Goal: Task Accomplishment & Management: Complete application form

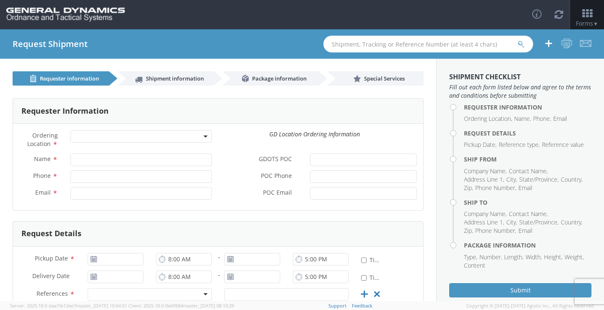
click at [203, 137] on b at bounding box center [205, 136] width 4 height 2
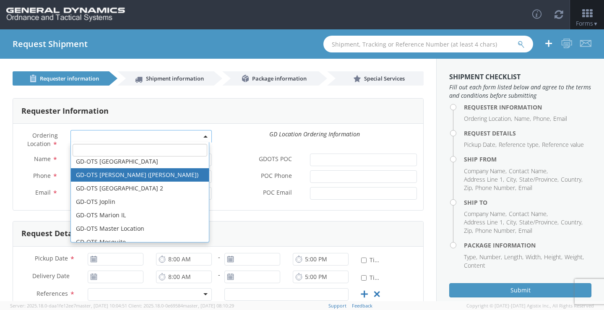
scroll to position [126, 0]
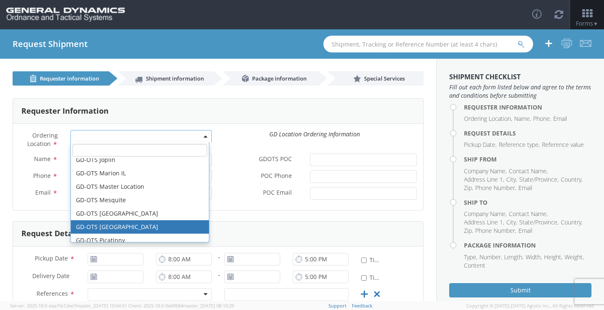
select select "311"
type input "[PERSON_NAME][EMAIL_ADDRESS][DOMAIN_NAME]"
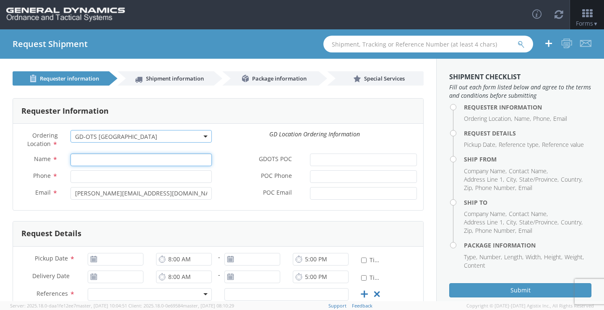
click at [135, 158] on input "Name *" at bounding box center [140, 159] width 141 height 13
type input "[PERSON_NAME]-EDGE"
type input "8508976268"
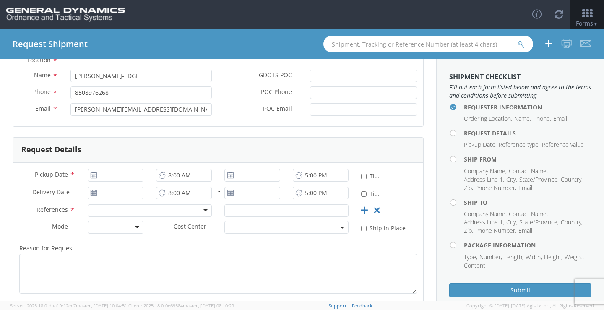
click at [92, 174] on icon at bounding box center [93, 175] width 7 height 7
click at [108, 176] on input "[DATE]" at bounding box center [116, 175] width 56 height 13
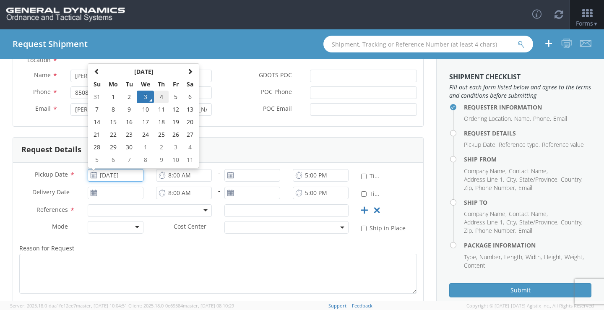
click at [157, 101] on td "4" at bounding box center [161, 97] width 15 height 13
type input "[DATE]"
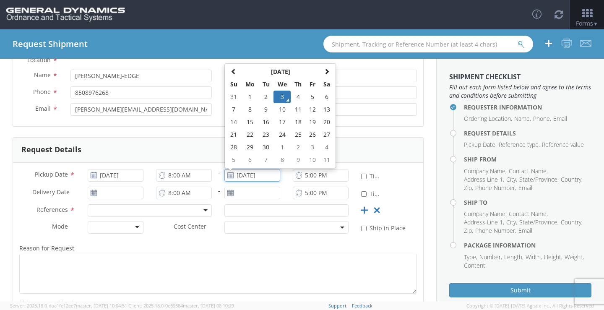
click at [248, 176] on input "[DATE]" at bounding box center [252, 175] width 56 height 13
click at [293, 99] on td "4" at bounding box center [298, 97] width 15 height 13
type input "[DATE]"
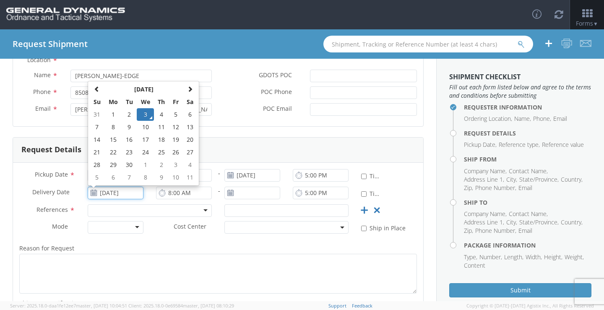
click at [123, 195] on input "[DATE]" at bounding box center [116, 193] width 56 height 13
click at [145, 122] on td "10" at bounding box center [146, 127] width 18 height 13
type input "[DATE]"
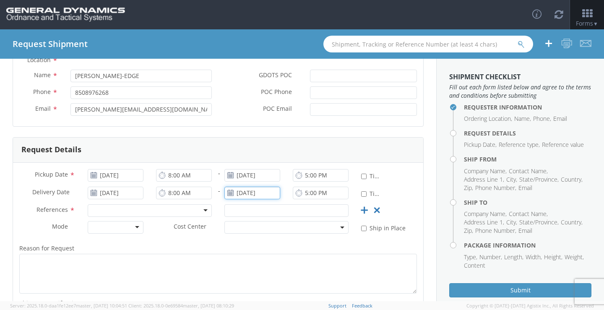
click at [240, 191] on input "[DATE]" at bounding box center [252, 193] width 56 height 13
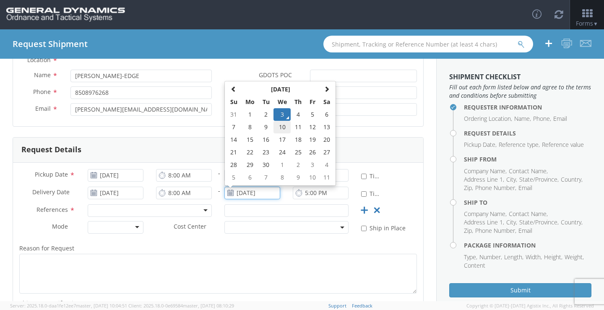
click at [279, 126] on td "10" at bounding box center [282, 127] width 18 height 13
type input "[DATE]"
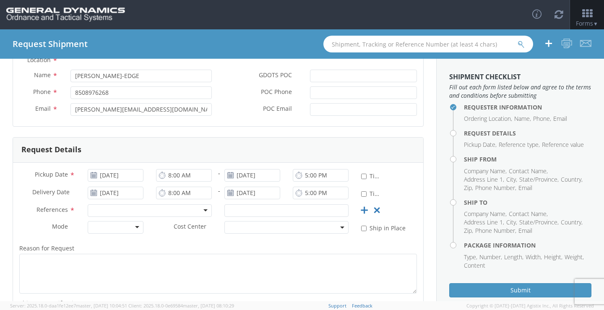
click at [200, 210] on div at bounding box center [150, 210] width 124 height 13
click at [266, 213] on input "text" at bounding box center [286, 210] width 124 height 13
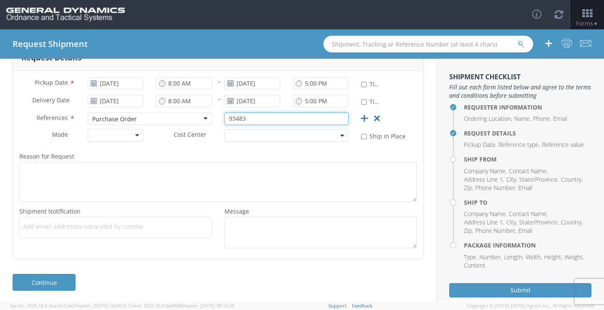
scroll to position [178, 0]
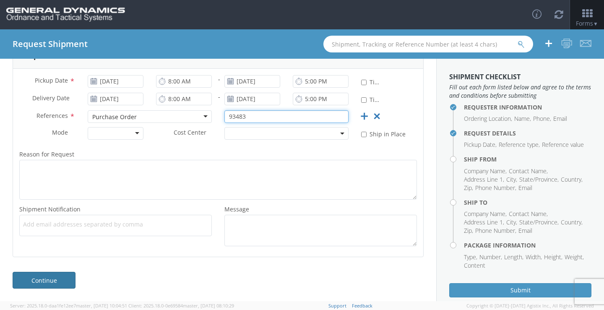
type input "93483"
click at [51, 281] on link "Continue" at bounding box center [44, 280] width 63 height 17
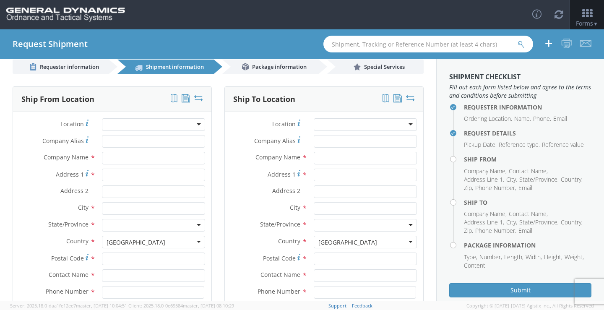
scroll to position [0, 0]
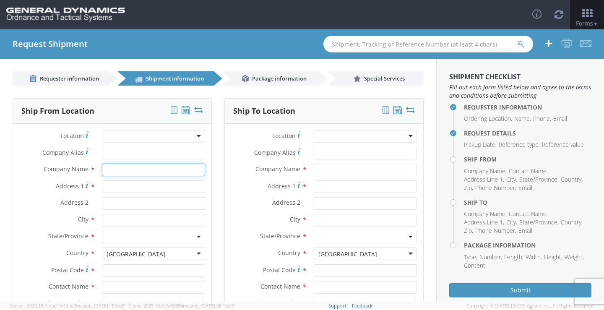
click at [141, 168] on input "text" at bounding box center [153, 170] width 103 height 13
type input "Willington Nameplate"
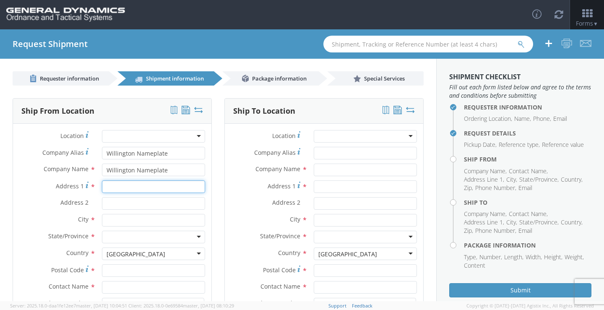
type input "[STREET_ADDRESS]"
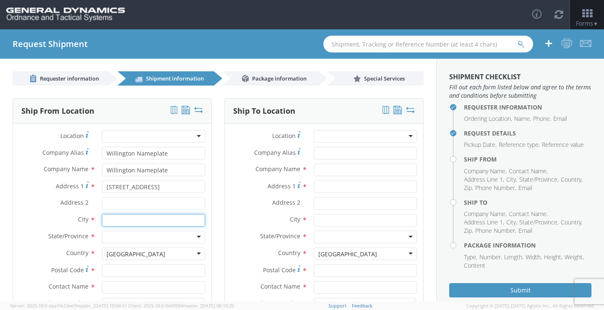
type input "[PERSON_NAME][GEOGRAPHIC_DATA]"
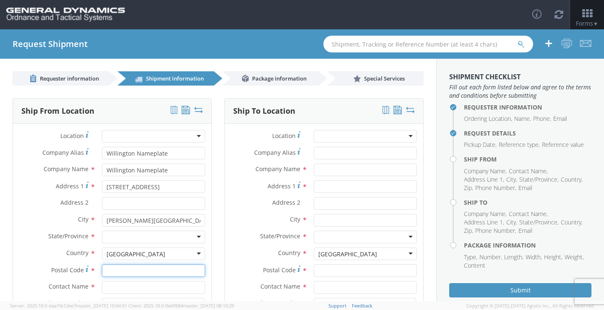
type input "06076"
type input "[PERSON_NAME]"
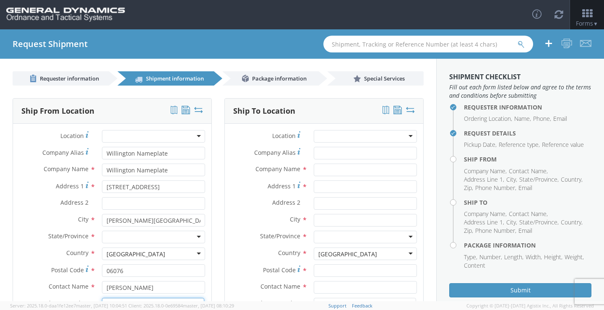
type input "8779674743"
click at [198, 235] on div at bounding box center [153, 237] width 103 height 13
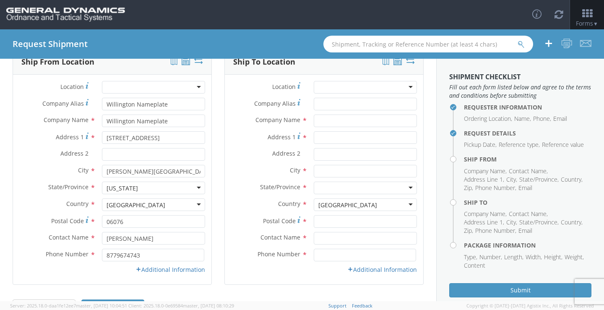
scroll to position [77, 0]
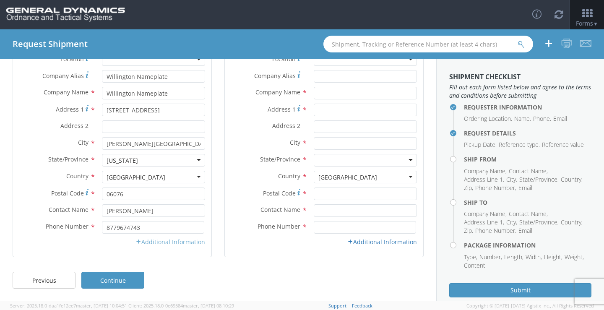
click at [173, 239] on link "Additional Information" at bounding box center [170, 242] width 70 height 8
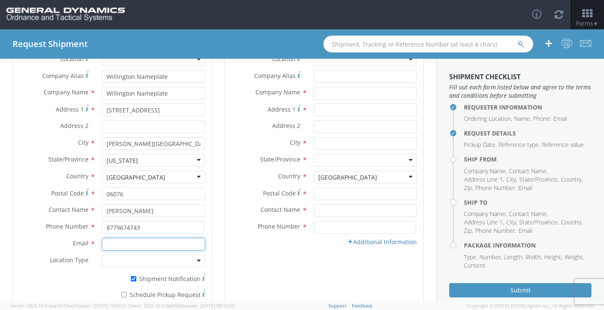
click at [164, 242] on input "Email *" at bounding box center [153, 244] width 103 height 13
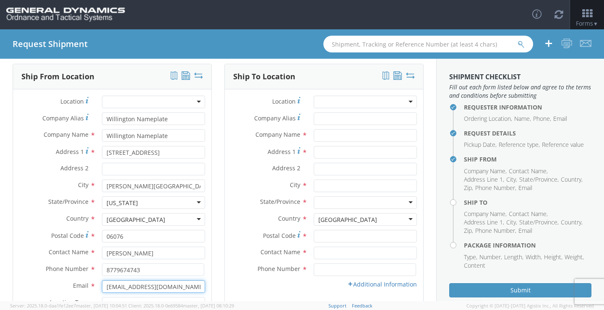
scroll to position [0, 0]
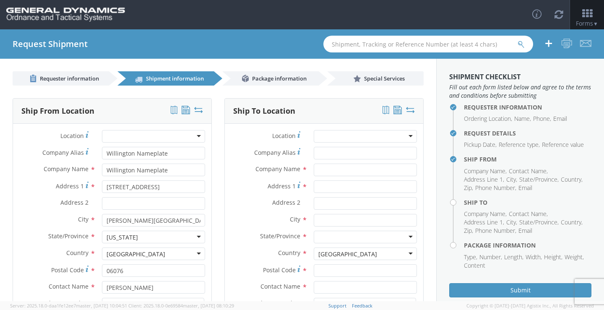
type input "[EMAIL_ADDRESS][DOMAIN_NAME]"
click at [404, 137] on div at bounding box center [365, 136] width 103 height 13
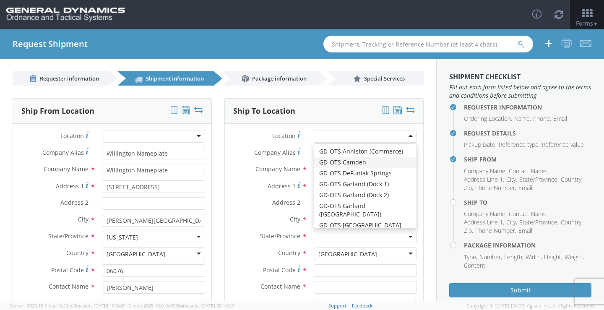
type input "General Dynamics - OTS"
type input "Highway 274"
type input "[GEOGRAPHIC_DATA]"
type input "71701"
type input "[PHONE_NUMBER]"
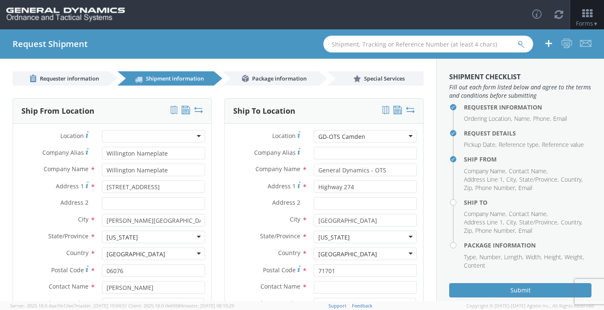
click at [407, 138] on div "GD-OTS Camden" at bounding box center [365, 136] width 103 height 13
click at [371, 162] on div "Location * GD-OTS Camden GD-OTS Camden GD-OTS Anniston (Commerce) GD-OTS Camden…" at bounding box center [324, 228] width 198 height 197
click at [360, 187] on input "Highway 274" at bounding box center [365, 186] width 103 height 13
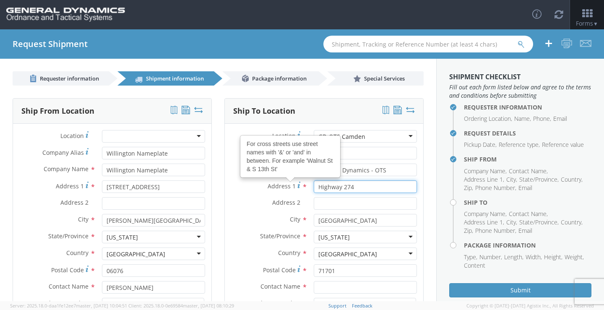
drag, startPoint x: 360, startPoint y: 187, endPoint x: 283, endPoint y: 190, distance: 77.2
click at [283, 190] on div "Address 1 For cross streets use street names with '&' or 'and' in between. For …" at bounding box center [324, 186] width 198 height 13
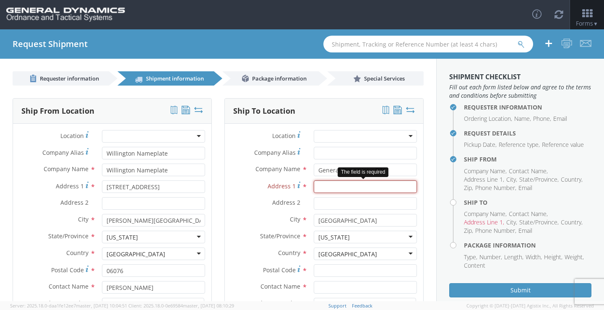
click at [365, 191] on input "Address 1 *" at bounding box center [365, 186] width 103 height 13
type input "[STREET_ADDRESS][PERSON_NAME]"
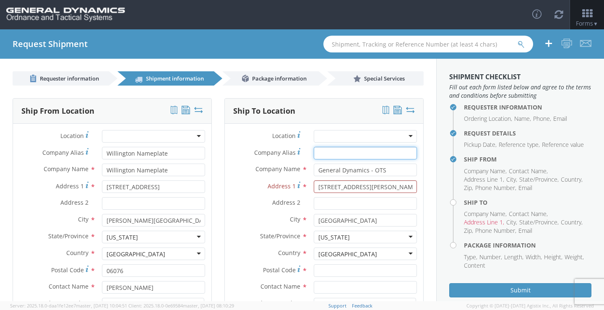
type input "General Dynamics - OTS"
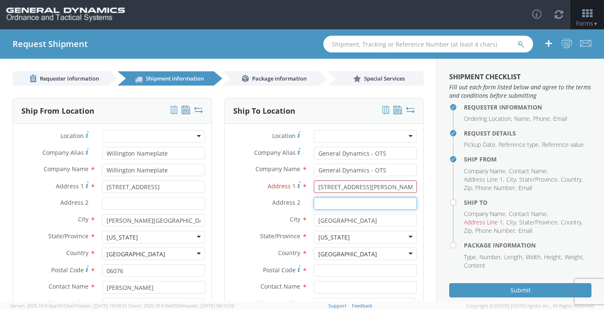
type input "Bldg# 7000B"
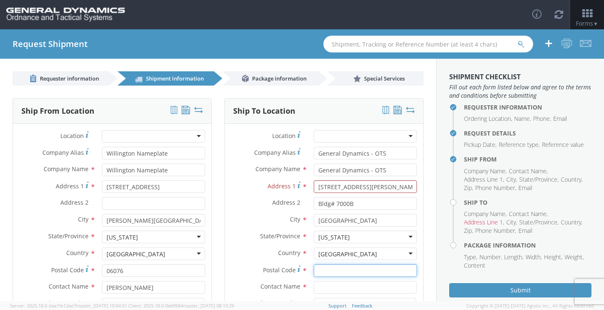
type input "71701"
type input "[PERSON_NAME]-EDGE"
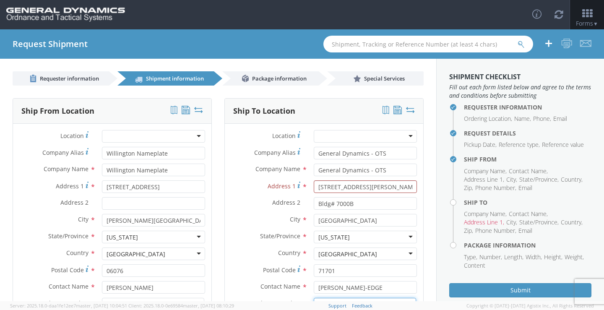
type input "8508976268"
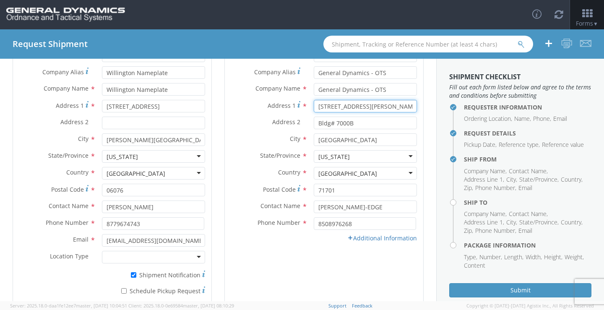
scroll to position [126, 0]
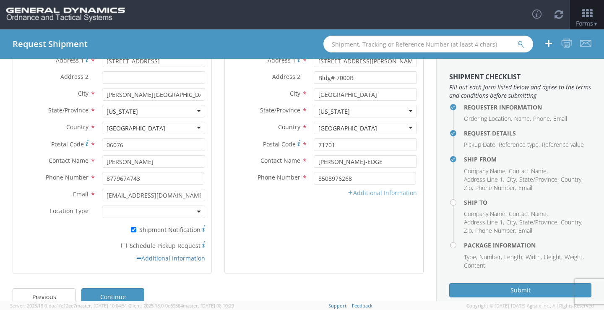
click at [369, 195] on link "Additional Information" at bounding box center [382, 193] width 70 height 8
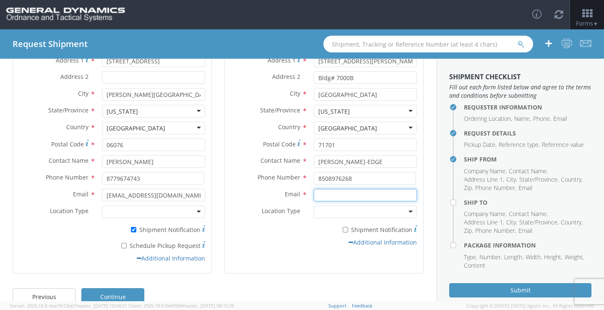
click at [322, 196] on input "Email *" at bounding box center [365, 195] width 103 height 13
paste input "[EMAIL_ADDRESS][PERSON_NAME][DOMAIN_NAME]"
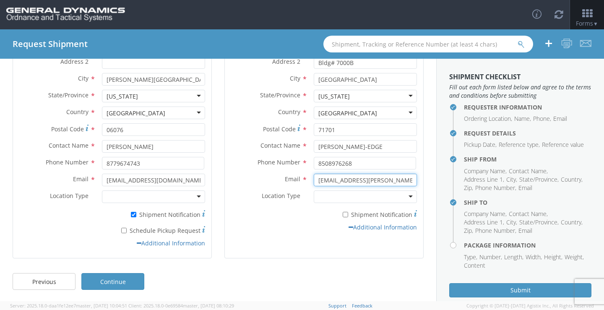
scroll to position [142, 0]
type input "[EMAIL_ADDRESS][PERSON_NAME][DOMAIN_NAME]"
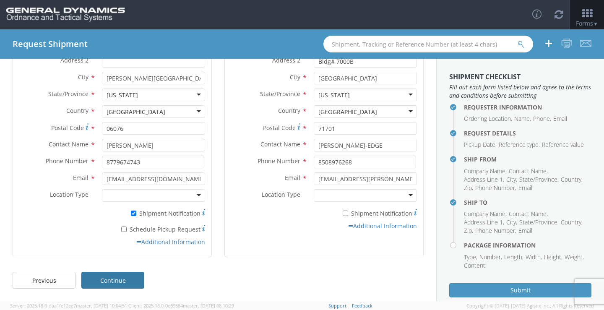
click at [115, 277] on link "Continue" at bounding box center [112, 280] width 63 height 17
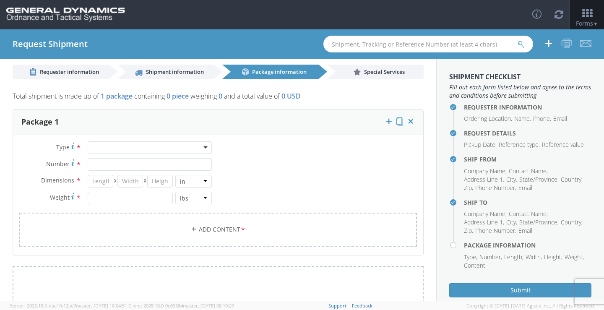
scroll to position [0, 0]
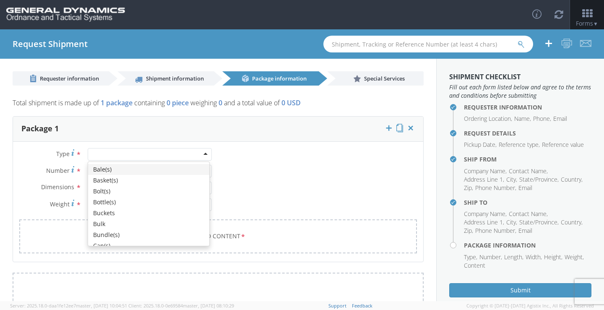
click at [204, 153] on div at bounding box center [150, 154] width 124 height 13
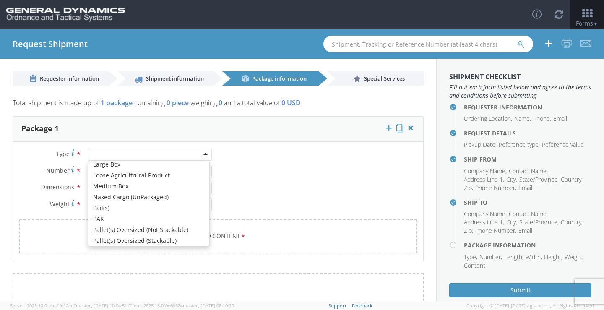
scroll to position [252, 0]
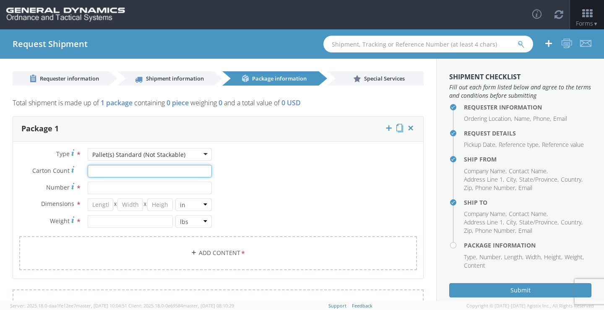
click at [173, 168] on input "Carton Count *" at bounding box center [150, 171] width 124 height 13
type input "10"
click at [147, 186] on input "Number *" at bounding box center [150, 188] width 124 height 13
type input "1"
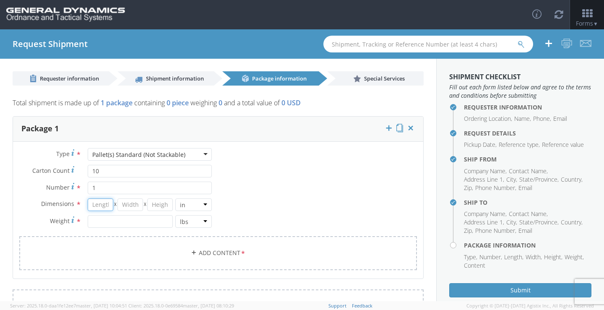
click at [97, 204] on input "number" at bounding box center [101, 204] width 26 height 13
click at [79, 204] on span "*" at bounding box center [78, 204] width 5 height 9
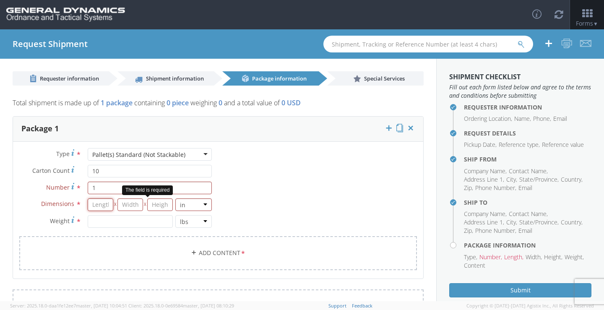
click at [97, 203] on input "number" at bounding box center [101, 204] width 26 height 13
type input "30"
type input "27"
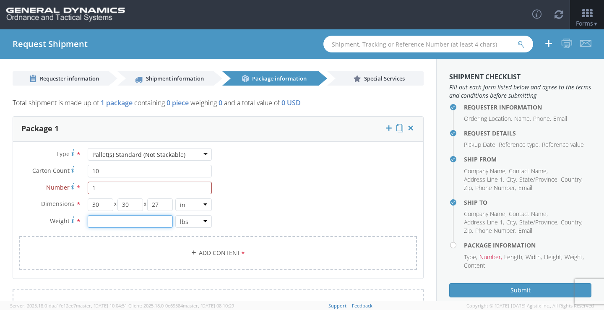
click at [99, 222] on input "number" at bounding box center [130, 221] width 85 height 13
type input "350"
click at [233, 253] on link "Add Content *" at bounding box center [217, 253] width 397 height 34
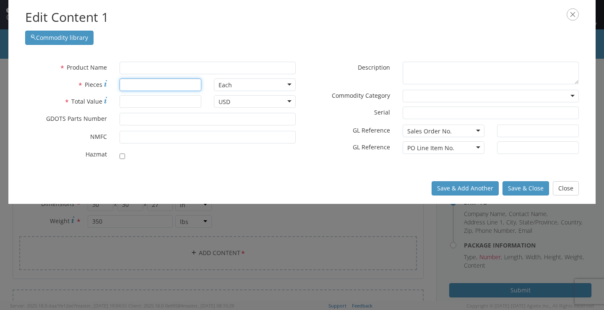
click at [163, 81] on input "* Pieces" at bounding box center [160, 84] width 82 height 13
type input "25000"
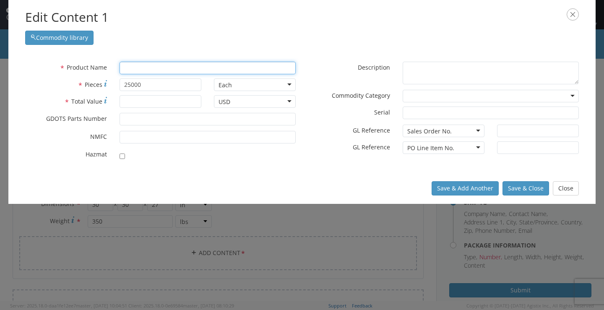
click at [174, 70] on input "text" at bounding box center [207, 68] width 176 height 13
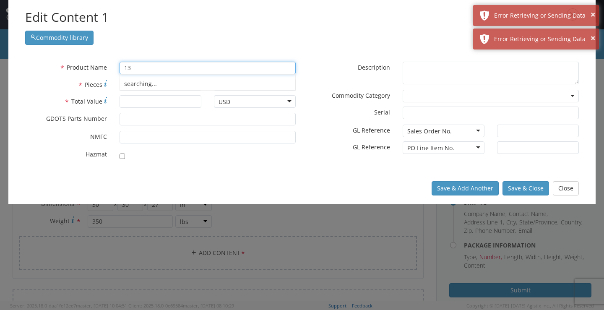
type input "1"
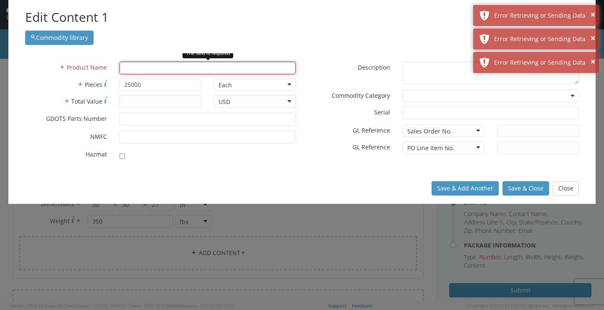
click at [195, 68] on input "text" at bounding box center [207, 68] width 176 height 13
type input "S"
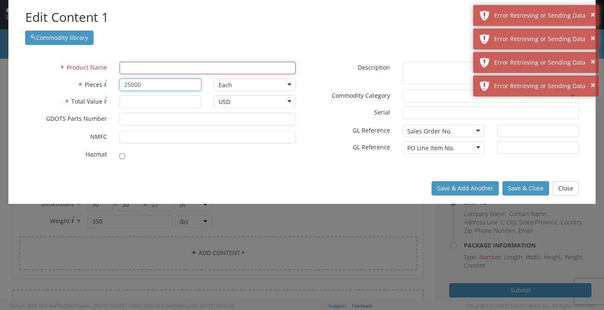
click at [189, 87] on input "25000" at bounding box center [160, 84] width 82 height 13
type input "2"
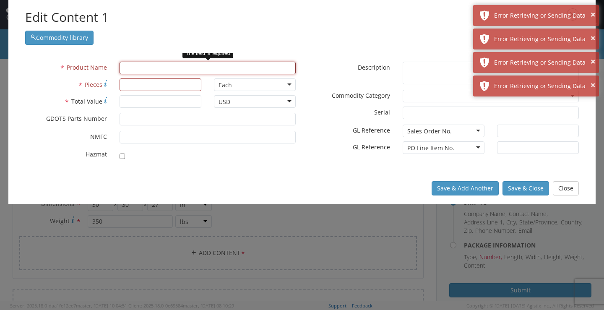
click at [166, 72] on input "text" at bounding box center [207, 68] width 176 height 13
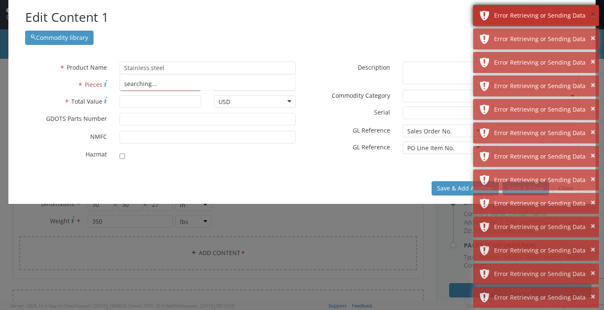
click at [593, 16] on button "×" at bounding box center [592, 15] width 5 height 12
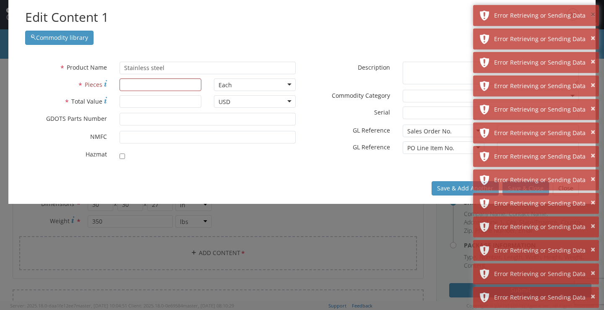
click at [593, 16] on button "×" at bounding box center [592, 15] width 5 height 12
click at [182, 67] on input "Stainless steel" at bounding box center [207, 68] width 176 height 13
drag, startPoint x: 182, startPoint y: 67, endPoint x: 7, endPoint y: 68, distance: 175.7
click at [7, 68] on div "Edit Content 1 Commodity library * Product Name Stainless steel searching... * …" at bounding box center [302, 155] width 604 height 310
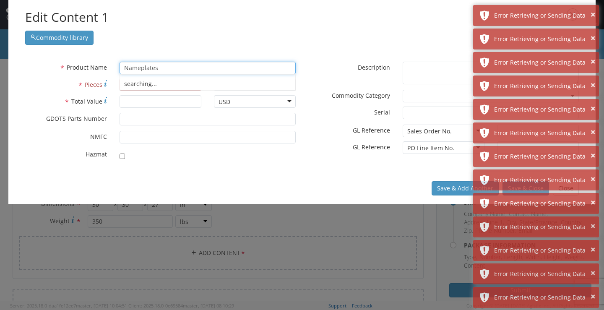
type input "Nameplates"
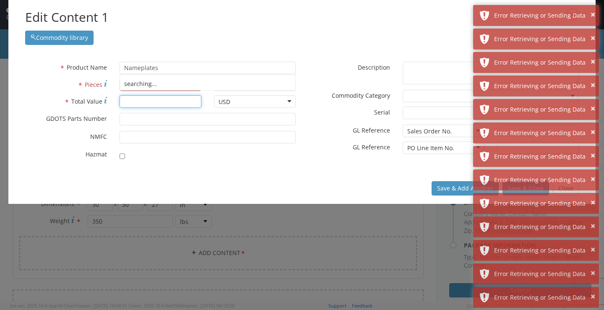
click at [156, 102] on input "* Total Value" at bounding box center [160, 101] width 82 height 13
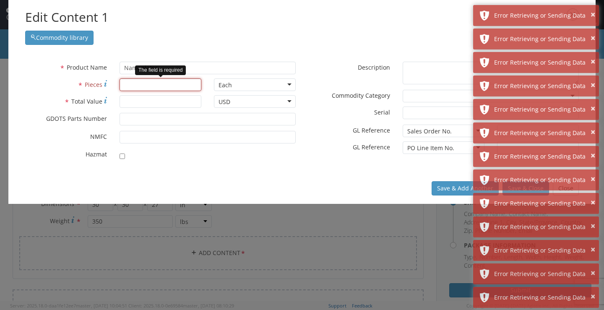
click at [160, 88] on input "* Pieces" at bounding box center [160, 84] width 82 height 13
type input "25000"
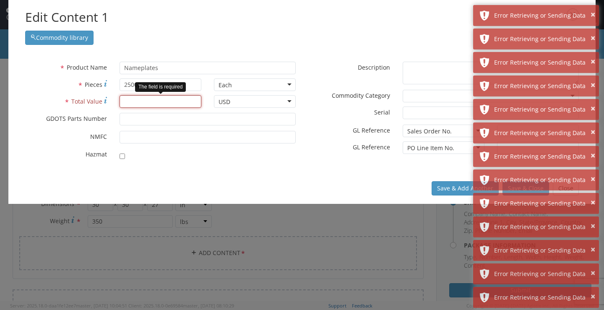
click at [158, 104] on input "* Total Value" at bounding box center [160, 101] width 82 height 13
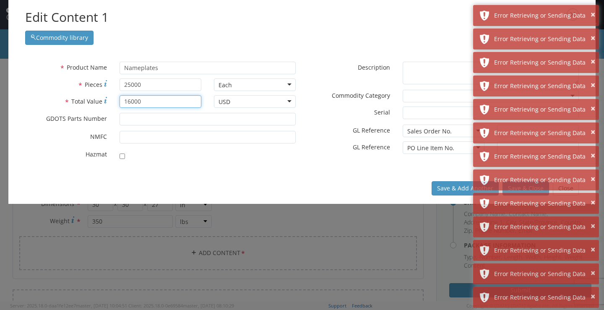
type input "16000"
click at [353, 177] on div "Save & Add Another Save & Close Close" at bounding box center [301, 188] width 587 height 31
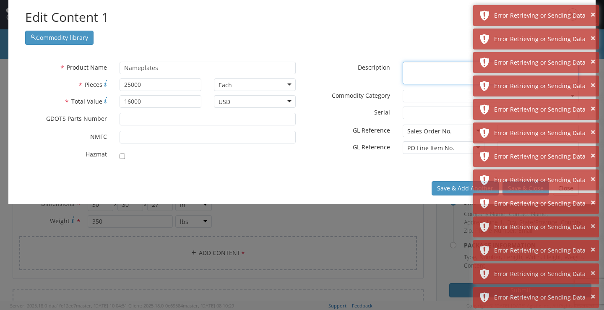
click at [429, 69] on textarea "* Description" at bounding box center [491, 73] width 176 height 23
click at [423, 78] on textarea "* Description" at bounding box center [491, 73] width 176 height 23
paste textarea "MOD. ART. CHG. SYS. M232A2"
type textarea "MOD. ART. CHG. SYS. M232A2"
click at [273, 169] on div "* Product Name Nameplates searching... * Pieces 25000 Each Each Bag Blister Pac…" at bounding box center [301, 112] width 587 height 119
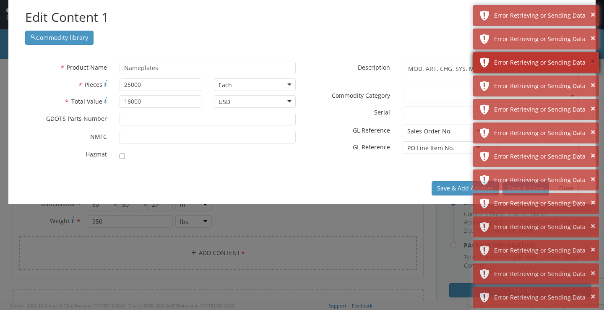
click at [593, 61] on button "×" at bounding box center [592, 62] width 5 height 12
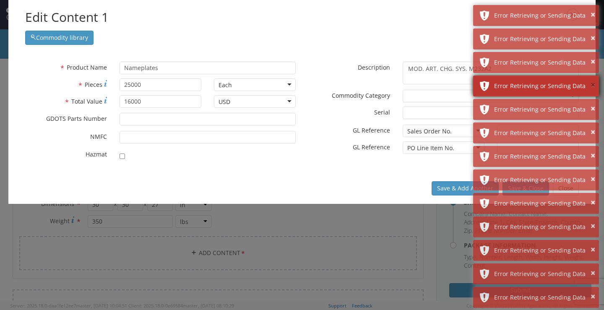
click at [594, 83] on button "×" at bounding box center [592, 85] width 5 height 12
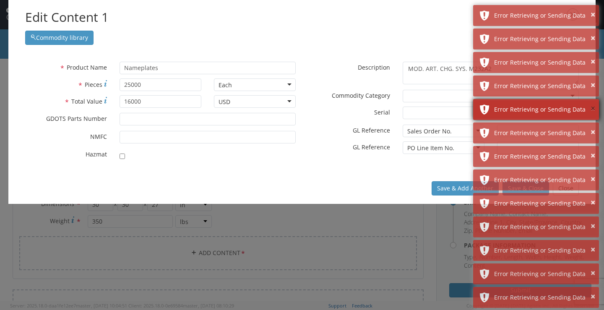
click at [592, 106] on button "×" at bounding box center [592, 109] width 5 height 12
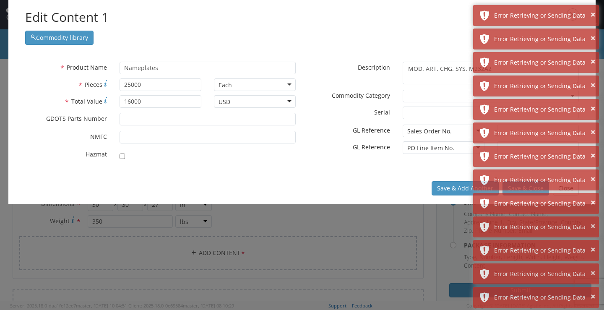
click at [387, 186] on div "Save & Add Another Save & Close Close" at bounding box center [301, 188] width 587 height 31
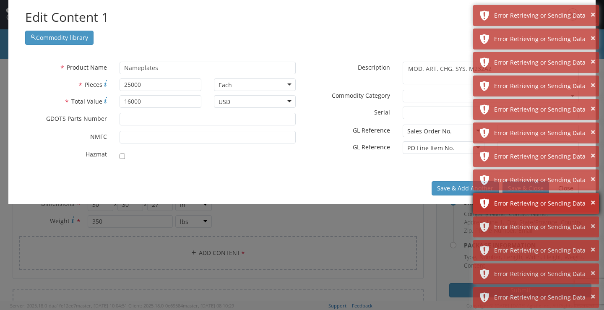
click at [530, 189] on div "× Error Retrieving or Sending Data" at bounding box center [536, 179] width 126 height 21
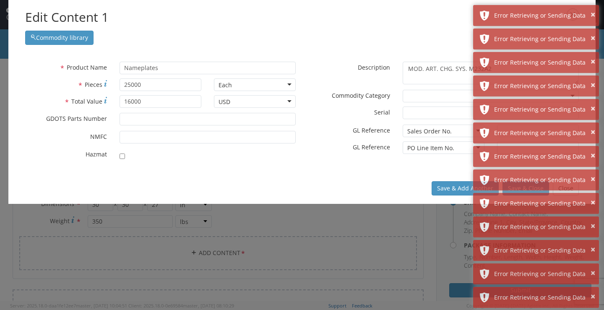
click at [325, 183] on div "Save & Add Another Save & Close Close" at bounding box center [301, 188] width 587 height 31
click at [269, 172] on div "* Product Name Nameplates searching... * Pieces 25000 Each Each Bag Blister Pac…" at bounding box center [301, 112] width 587 height 119
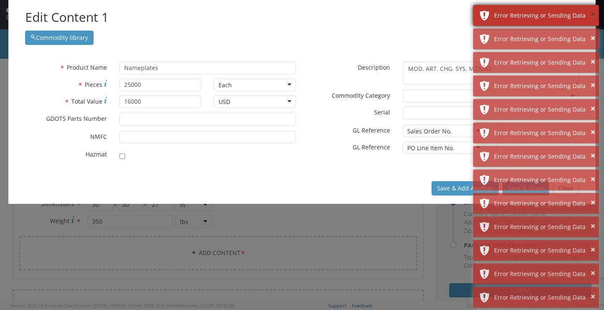
click at [591, 13] on button "×" at bounding box center [592, 15] width 5 height 12
click at [593, 15] on button "×" at bounding box center [592, 15] width 5 height 12
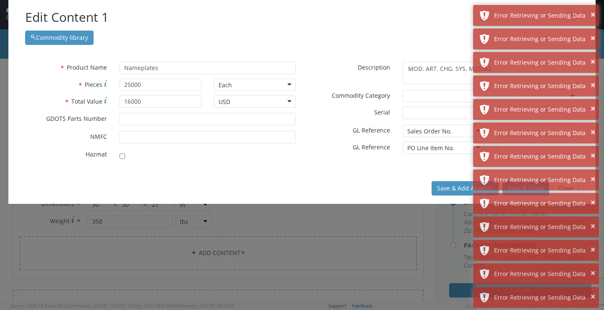
click at [375, 34] on div "Commodity library" at bounding box center [301, 35] width 553 height 18
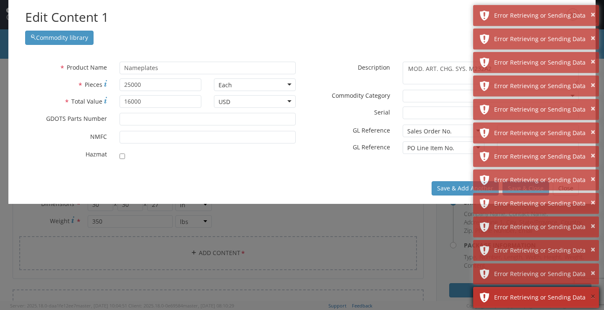
click at [593, 295] on button "×" at bounding box center [592, 297] width 5 height 12
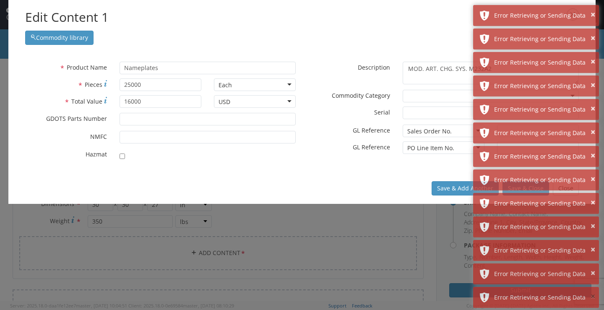
click at [593, 295] on button "×" at bounding box center [592, 297] width 5 height 12
click at [288, 148] on div at bounding box center [207, 154] width 176 height 12
click at [445, 190] on button "Save & Add Another" at bounding box center [464, 188] width 67 height 14
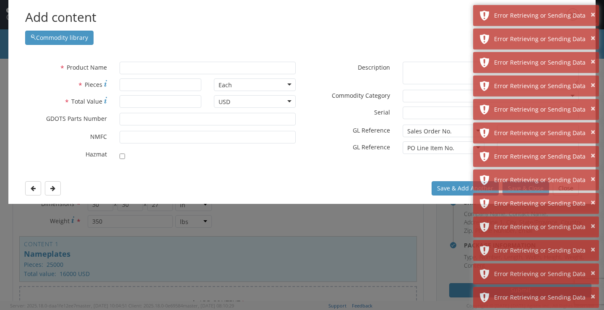
click at [568, 192] on div "× Error Retrieving or Sending Data × Error Retrieving or Sending Data × Error R…" at bounding box center [536, 216] width 126 height 423
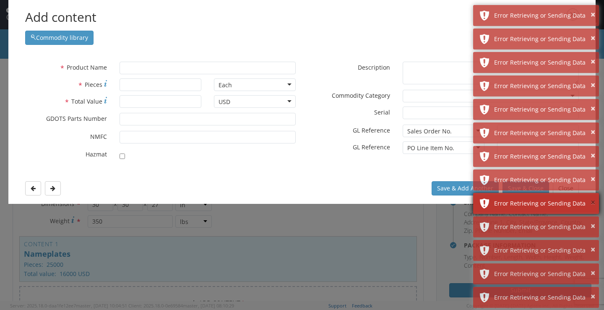
click at [592, 203] on button "×" at bounding box center [592, 203] width 5 height 12
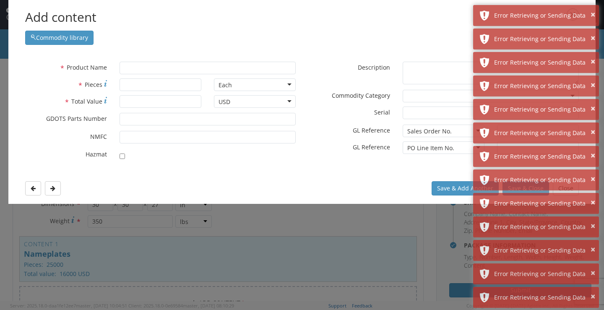
click at [573, 191] on div "× Error Retrieving or Sending Data × Error Retrieving or Sending Data × Error R…" at bounding box center [536, 204] width 126 height 399
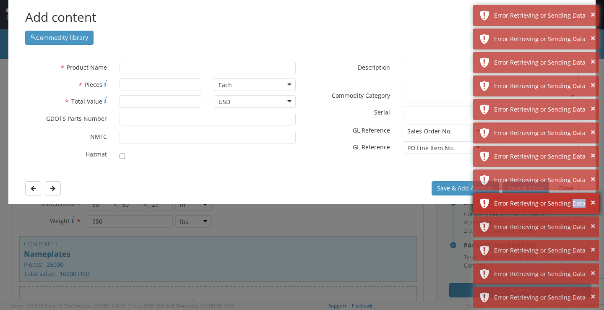
click at [574, 195] on div "× Error Retrieving or Sending Data" at bounding box center [536, 203] width 126 height 21
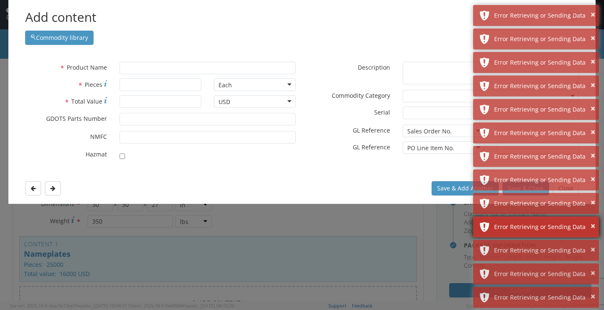
click at [595, 202] on div "× Error Retrieving or Sending Data" at bounding box center [536, 203] width 126 height 21
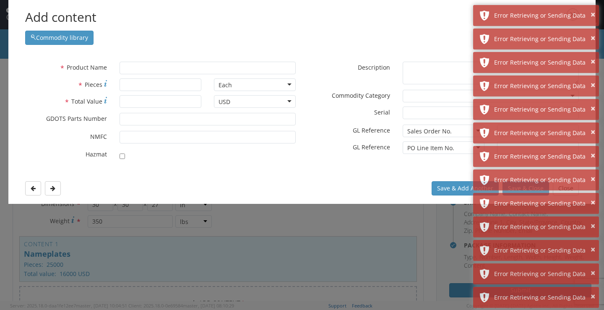
click at [268, 176] on div "Save & Add Another Save & Close Close" at bounding box center [301, 188] width 587 height 31
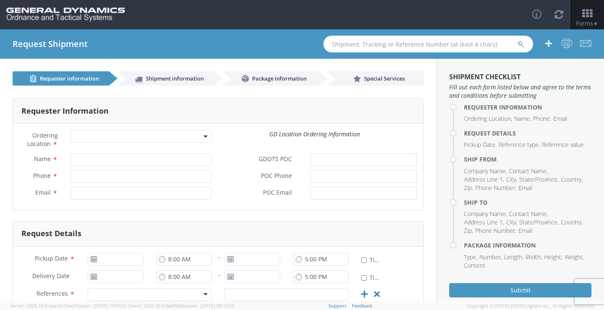
click at [205, 139] on span at bounding box center [206, 136] width 2 height 13
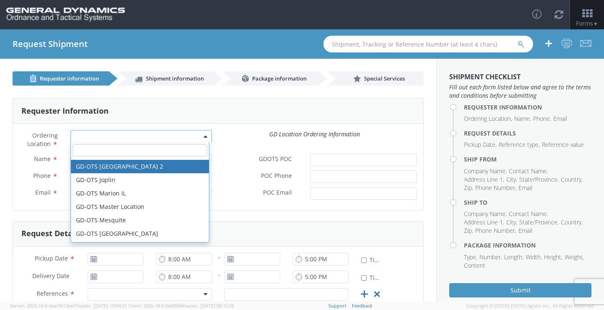
scroll to position [126, 0]
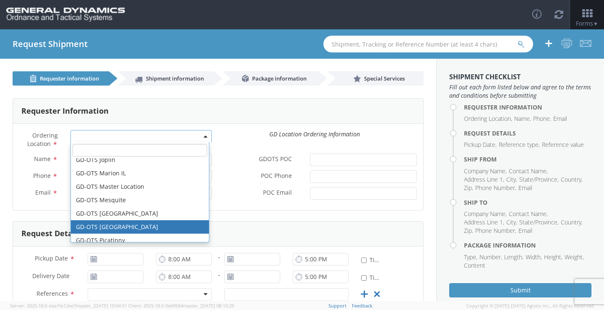
select select "311"
type input "[PERSON_NAME][EMAIL_ADDRESS][DOMAIN_NAME]"
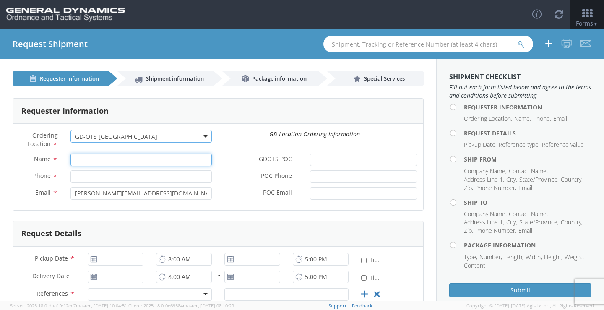
click at [113, 163] on input "Name *" at bounding box center [140, 159] width 141 height 13
type input "[PERSON_NAME]-EDGE"
type input "8508976268"
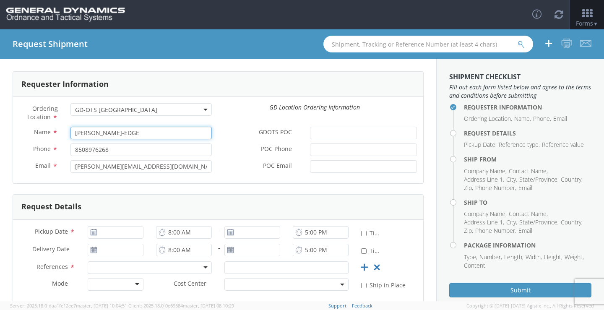
scroll to position [42, 0]
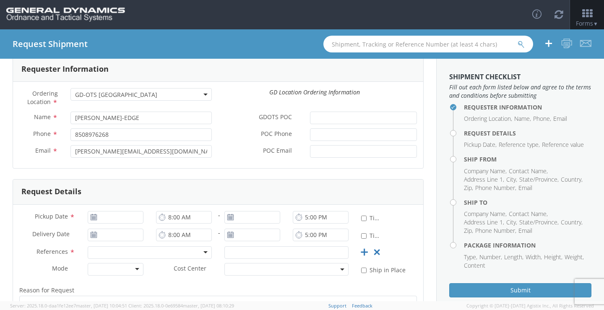
click at [91, 217] on use at bounding box center [94, 217] width 6 height 6
click at [102, 217] on input "[DATE]" at bounding box center [116, 217] width 56 height 13
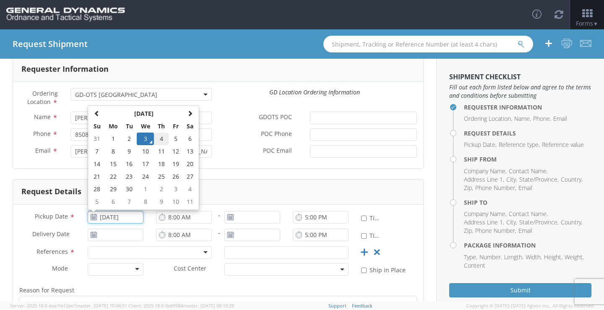
click at [162, 138] on td "4" at bounding box center [161, 138] width 15 height 13
type input "[DATE]"
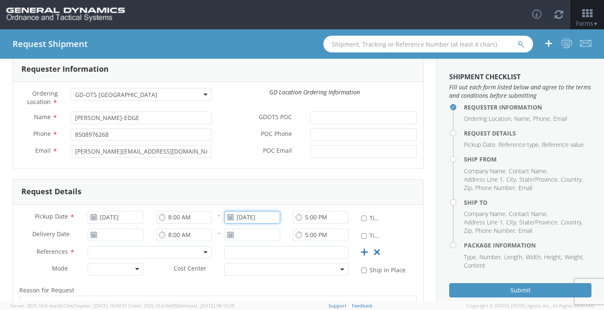
click at [233, 218] on input "[DATE]" at bounding box center [252, 217] width 56 height 13
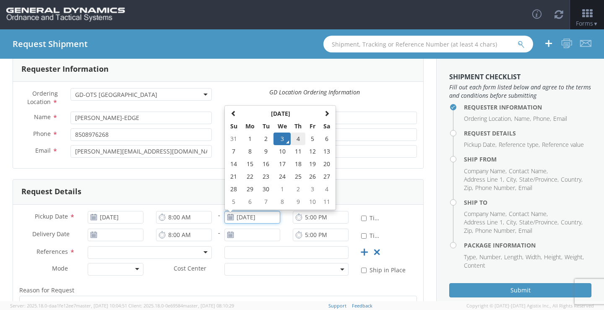
click at [296, 134] on td "4" at bounding box center [298, 138] width 15 height 13
type input "[DATE]"
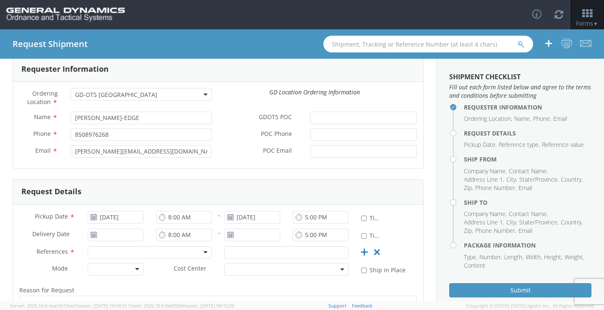
click at [93, 235] on icon at bounding box center [93, 234] width 7 height 7
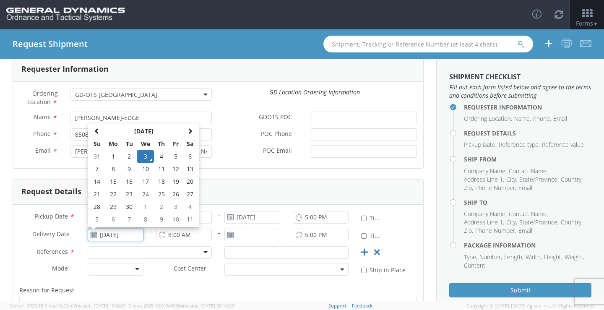
click at [110, 234] on input "[DATE]" at bounding box center [116, 235] width 56 height 13
click at [145, 167] on td "10" at bounding box center [146, 169] width 18 height 13
type input "[DATE]"
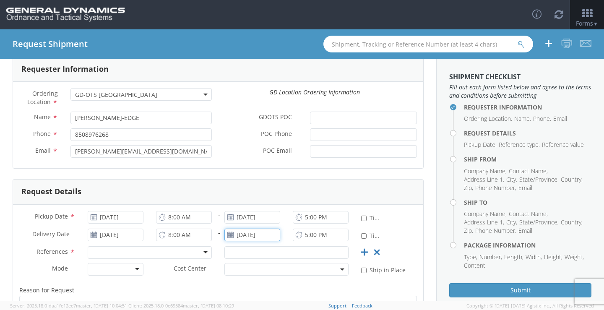
click at [245, 236] on input "[DATE]" at bounding box center [252, 235] width 56 height 13
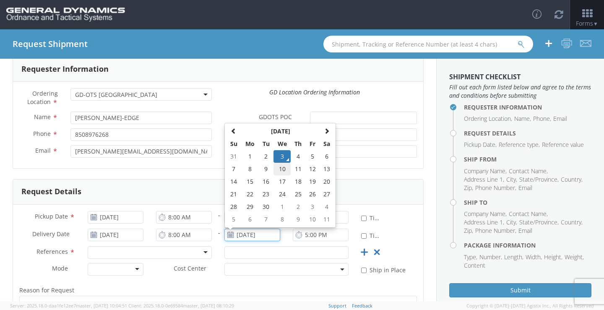
click at [276, 168] on td "10" at bounding box center [282, 169] width 18 height 13
type input "[DATE]"
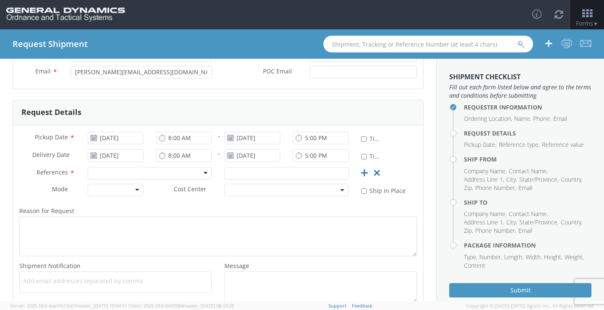
scroll to position [126, 0]
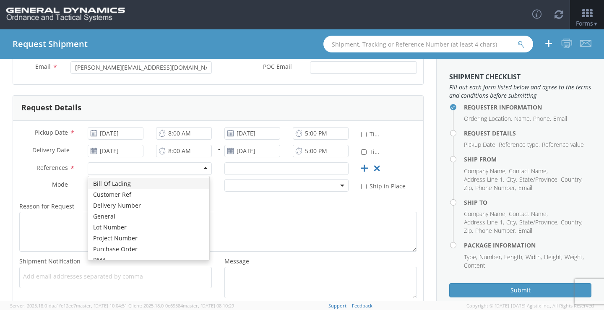
click at [180, 172] on div at bounding box center [150, 168] width 124 height 13
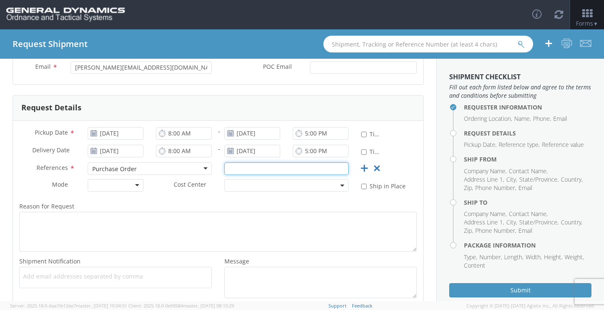
click at [237, 166] on input "text" at bounding box center [286, 168] width 124 height 13
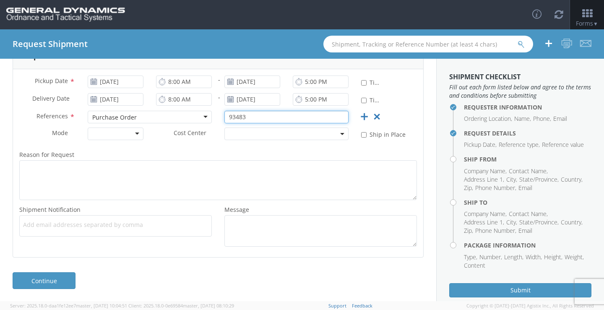
scroll to position [178, 0]
type input "93483"
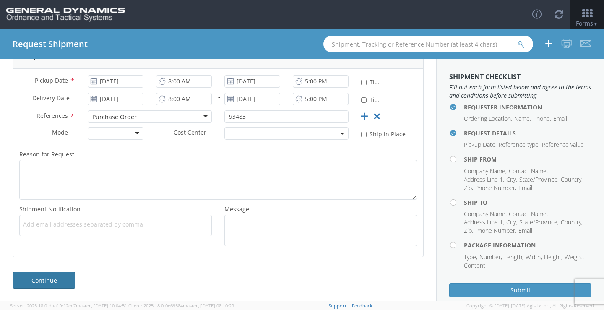
click at [64, 277] on link "Continue" at bounding box center [44, 280] width 63 height 17
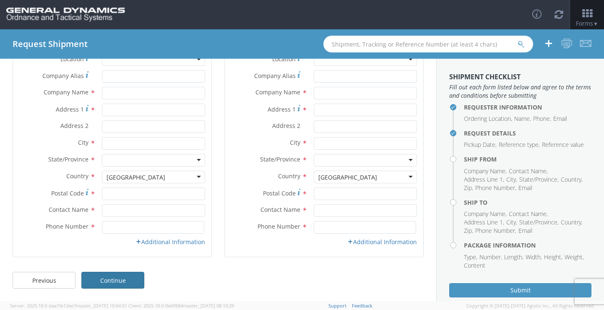
scroll to position [0, 0]
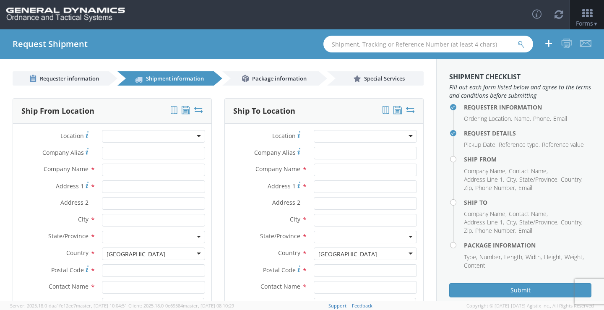
click at [196, 135] on div at bounding box center [153, 136] width 103 height 13
click at [225, 190] on label "Address 1 *" at bounding box center [266, 185] width 83 height 11
click at [314, 190] on input "Address 1 *" at bounding box center [365, 186] width 103 height 13
click at [133, 172] on input "text" at bounding box center [153, 170] width 103 height 13
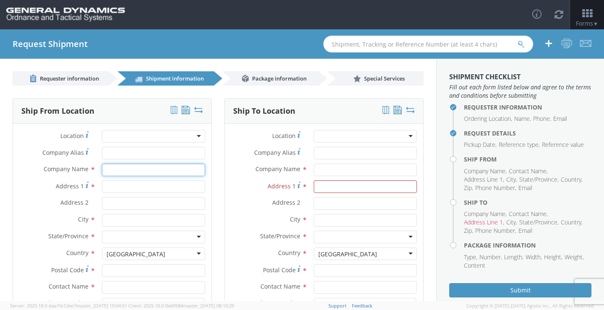
type input "Willington Nameplate"
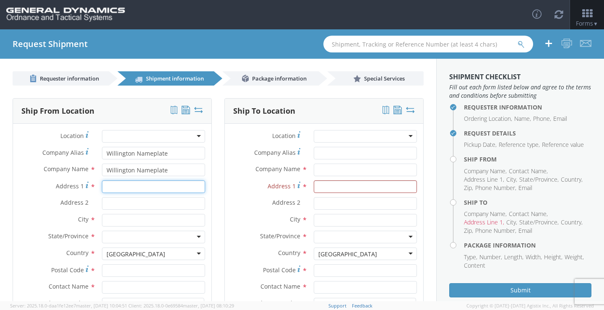
type input "[STREET_ADDRESS]"
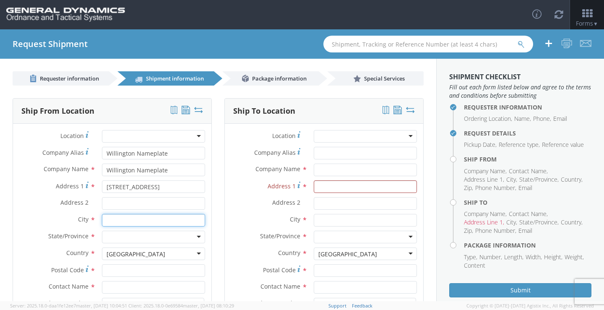
type input "[PERSON_NAME][GEOGRAPHIC_DATA]"
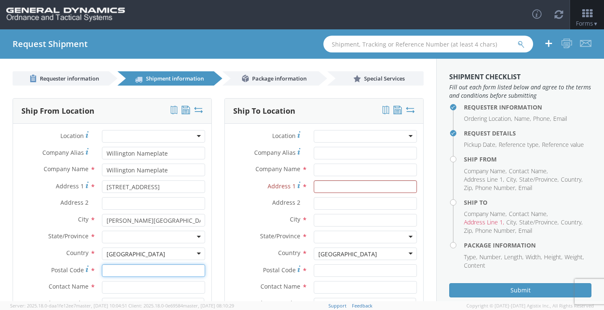
type input "06076"
type input "[PERSON_NAME]"
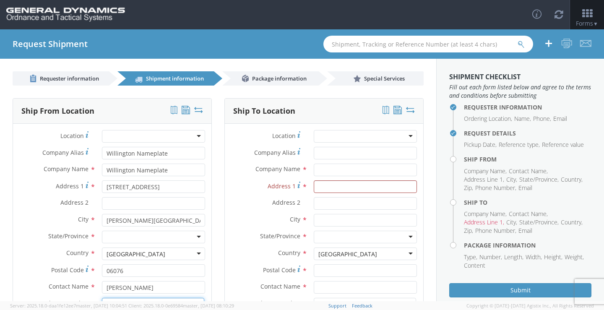
type input "8779674743"
click at [183, 237] on div at bounding box center [153, 237] width 103 height 13
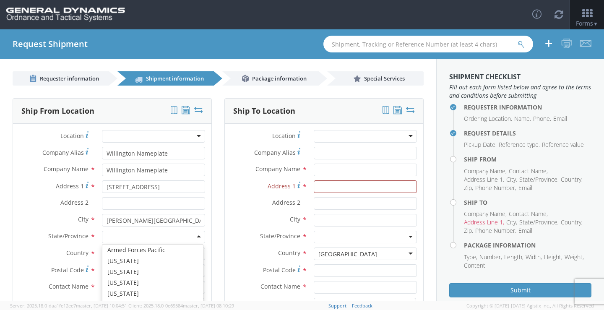
scroll to position [84, 0]
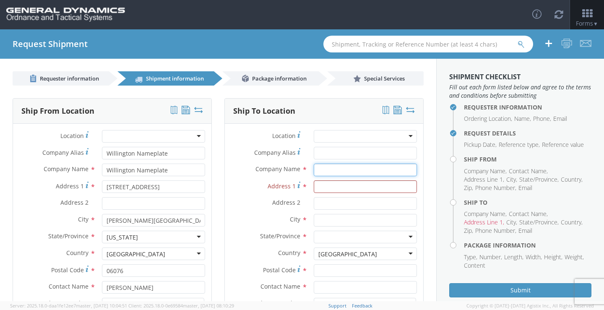
click at [367, 169] on input "text" at bounding box center [365, 170] width 103 height 13
type input "General Dynamics - OTS"
type input "[STREET_ADDRESS][PERSON_NAME]"
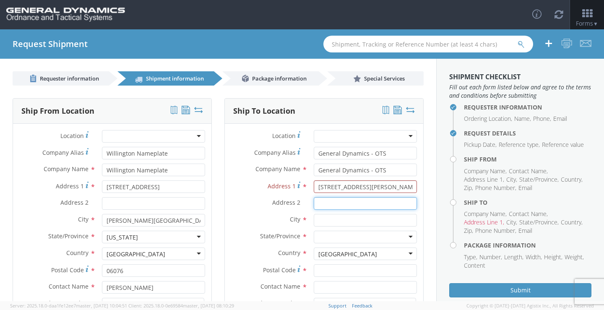
type input "Bldg# 7000B"
type input "[GEOGRAPHIC_DATA]"
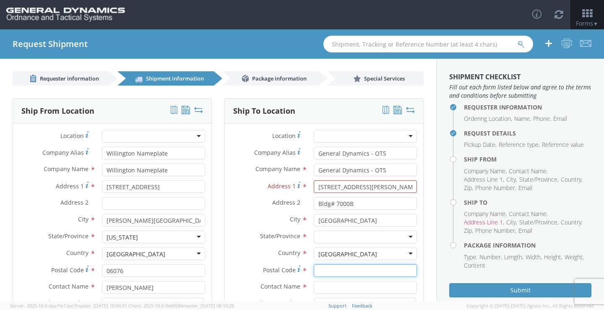
type input "71701"
type input "[PERSON_NAME]-EDGE"
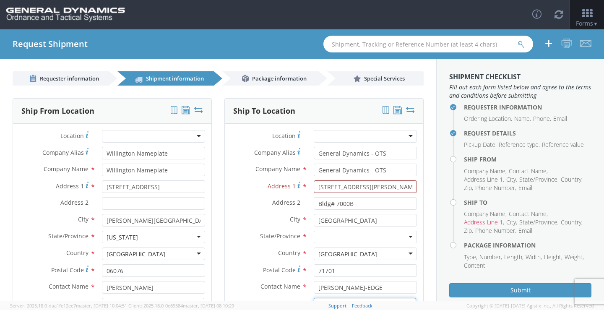
type input "8508976268"
click at [391, 240] on div at bounding box center [365, 237] width 103 height 13
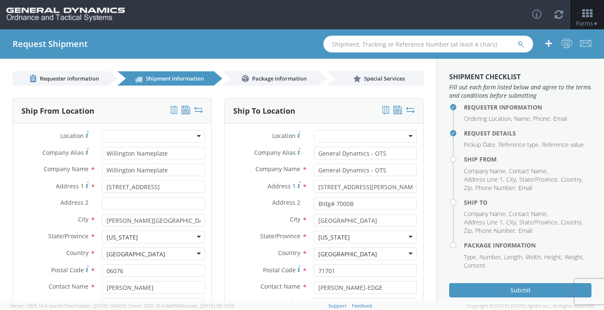
click at [408, 236] on div "[US_STATE]" at bounding box center [365, 237] width 103 height 13
click at [244, 206] on label "Address 2 *" at bounding box center [266, 202] width 83 height 11
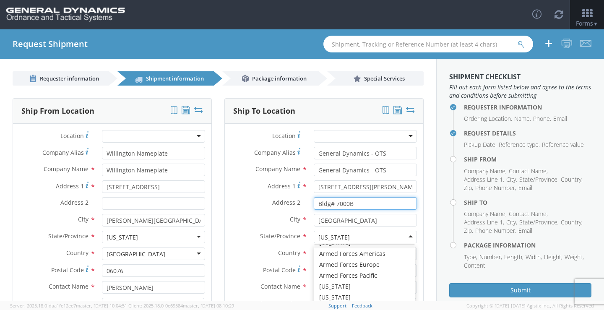
click at [314, 206] on input "Bldg# 7000B" at bounding box center [365, 203] width 103 height 13
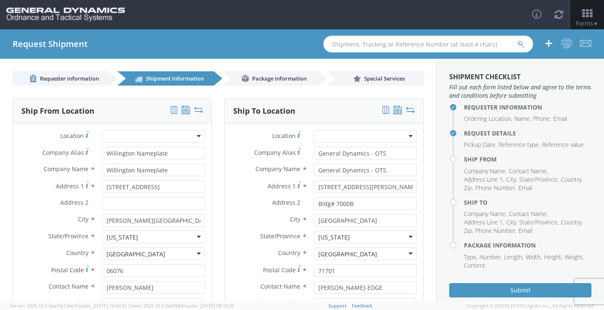
click at [406, 133] on div at bounding box center [365, 136] width 103 height 13
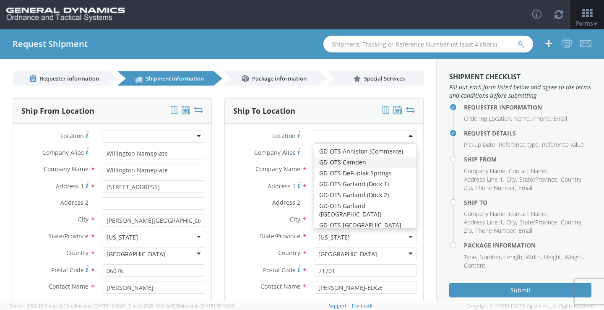
type input "Highway 274"
type input "[PHONE_NUMBER]"
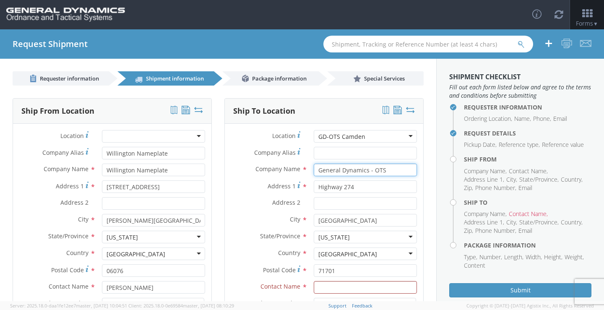
click at [386, 169] on input "General Dynamics - OTS" at bounding box center [365, 170] width 103 height 13
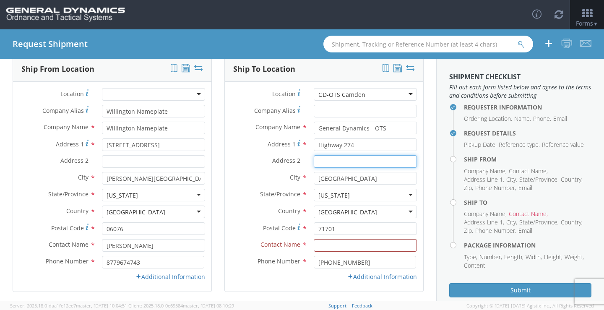
drag, startPoint x: 356, startPoint y: 159, endPoint x: 358, endPoint y: 155, distance: 4.5
click at [356, 159] on input "Address 2 *" at bounding box center [365, 161] width 103 height 13
type input "Bldg# 7000B"
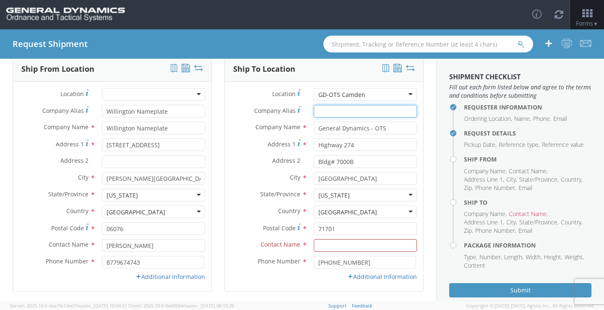
type input "General Dynamics - OTS"
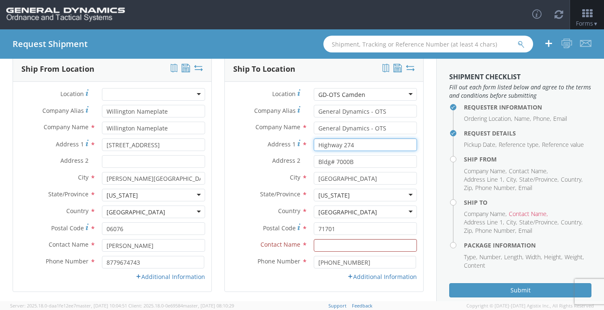
type input "[STREET_ADDRESS][PERSON_NAME]"
type input "[PERSON_NAME]-EDGE"
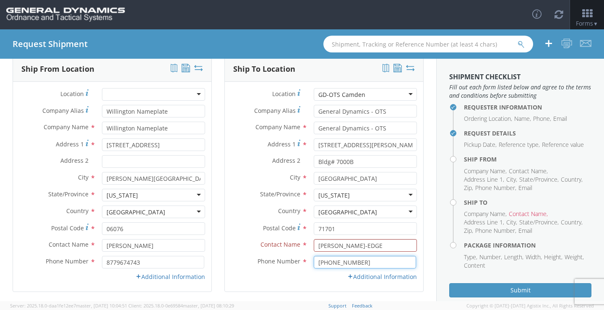
type input "8508976268"
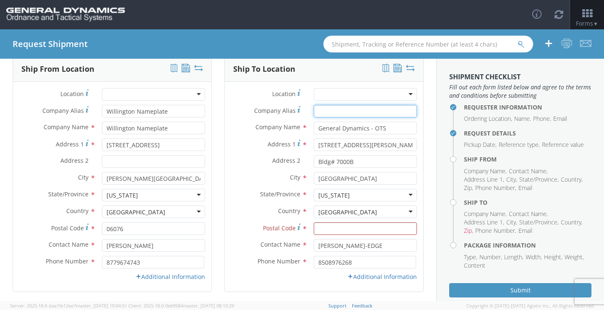
type input "General Dynamics - OTS"
type input "71701"
click at [156, 278] on link "Additional Information" at bounding box center [170, 277] width 70 height 8
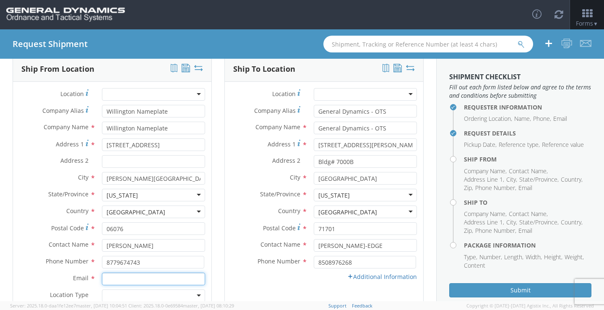
click at [156, 278] on input "Email *" at bounding box center [153, 279] width 103 height 13
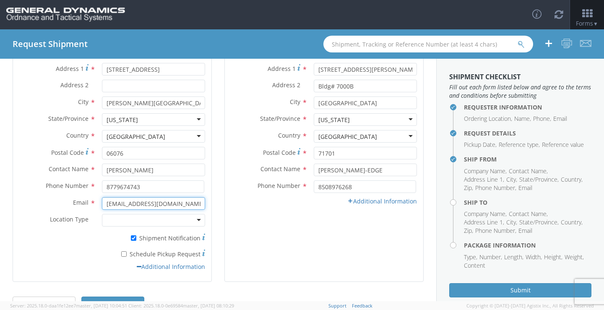
scroll to position [126, 0]
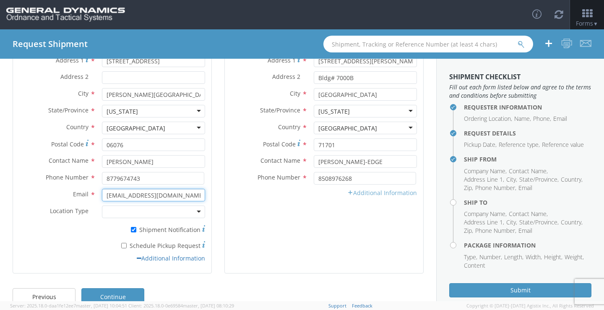
type input "[EMAIL_ADDRESS][DOMAIN_NAME]"
click at [352, 192] on link "Additional Information" at bounding box center [382, 193] width 70 height 8
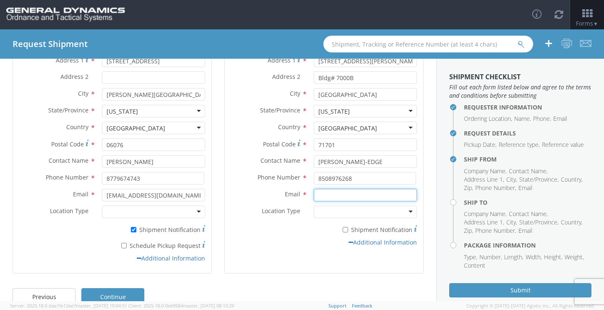
click at [346, 196] on input "Email *" at bounding box center [365, 195] width 103 height 13
click at [340, 197] on input "Email *" at bounding box center [365, 195] width 103 height 13
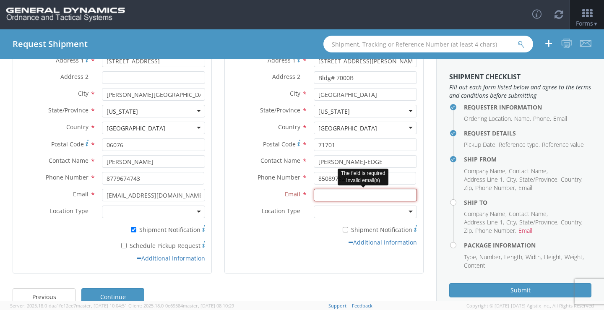
click at [335, 191] on input "Email *" at bounding box center [365, 195] width 103 height 13
paste input "[EMAIL_ADDRESS][PERSON_NAME][DOMAIN_NAME]"
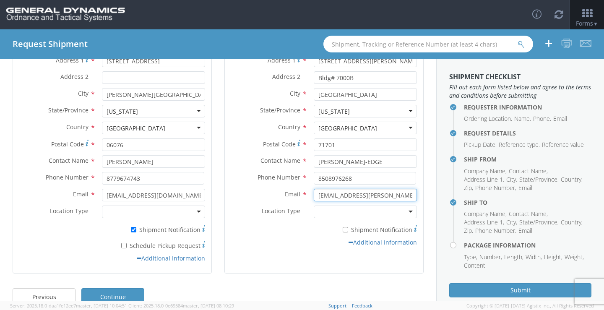
scroll to position [142, 0]
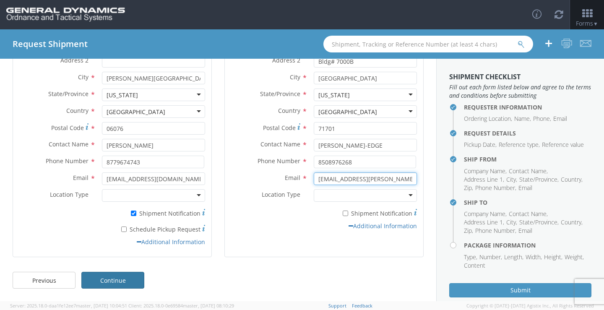
type input "[EMAIL_ADDRESS][PERSON_NAME][DOMAIN_NAME]"
click at [110, 278] on link "Continue" at bounding box center [112, 280] width 63 height 17
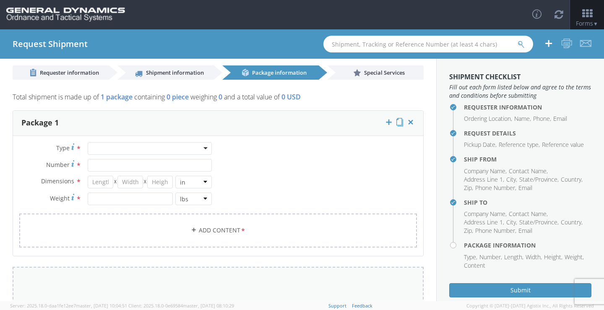
scroll to position [0, 0]
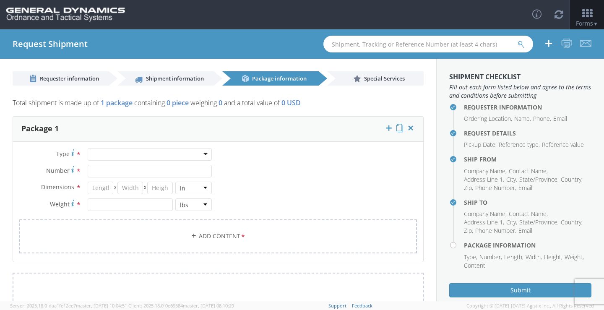
click at [205, 155] on div at bounding box center [150, 154] width 124 height 13
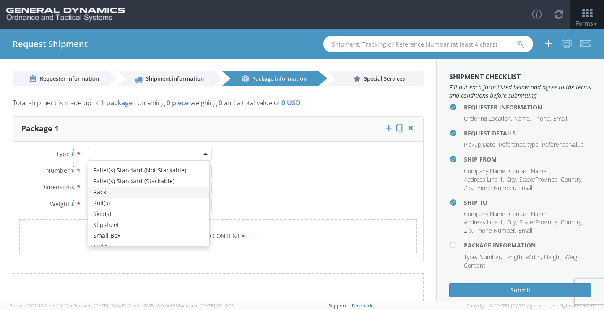
scroll to position [252, 0]
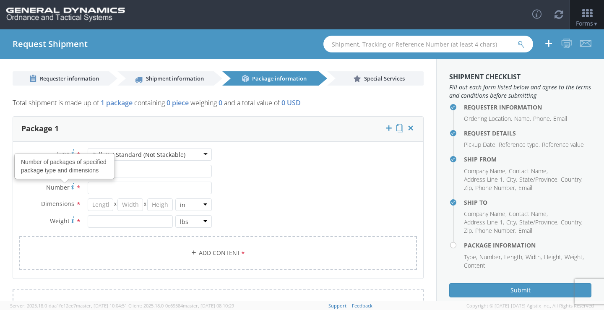
click at [71, 187] on icon at bounding box center [72, 186] width 3 height 7
click at [88, 187] on input "Number Number of packages of specified package type and dimensions *" at bounding box center [150, 188] width 124 height 13
click at [108, 187] on input "Number Number of packages of specified package type and dimensions *" at bounding box center [150, 188] width 124 height 13
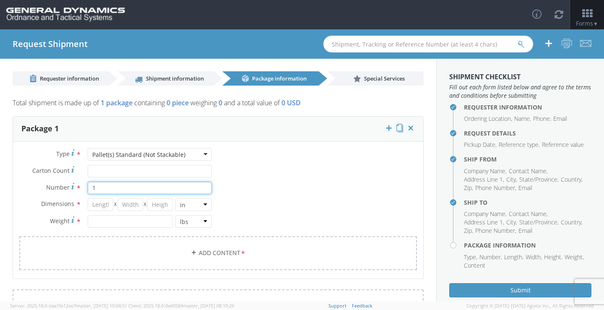
type input "1"
click at [102, 205] on input "number" at bounding box center [101, 204] width 26 height 13
type input "30"
type input "26"
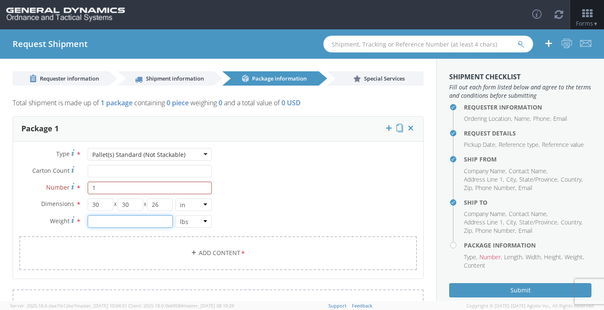
click at [94, 224] on input "number" at bounding box center [130, 221] width 85 height 13
type input "350"
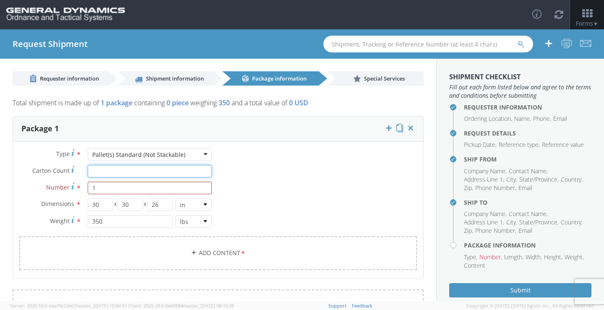
click at [149, 169] on input "Carton Count *" at bounding box center [150, 171] width 124 height 13
type input "10"
click at [240, 250] on span "*" at bounding box center [242, 253] width 5 height 9
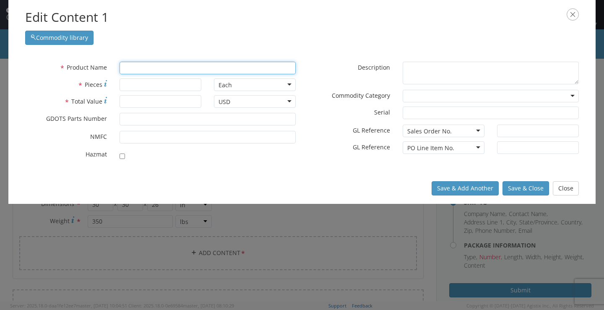
click at [168, 70] on input "text" at bounding box center [207, 68] width 176 height 13
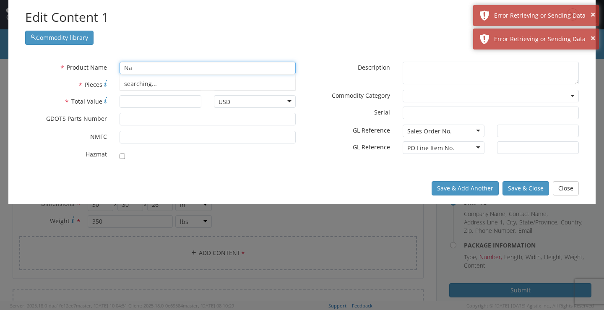
type input "Nam"
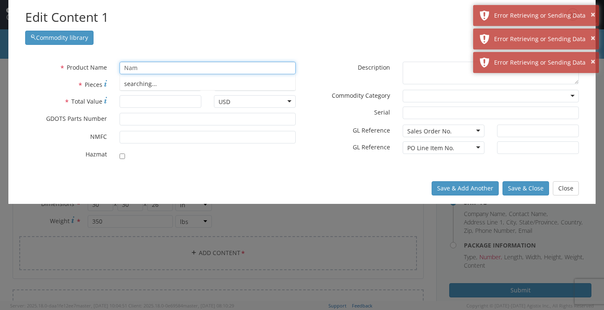
drag, startPoint x: 174, startPoint y: 70, endPoint x: 44, endPoint y: 73, distance: 130.4
click at [44, 73] on div "* Product Name Nam searching..." at bounding box center [160, 68] width 283 height 13
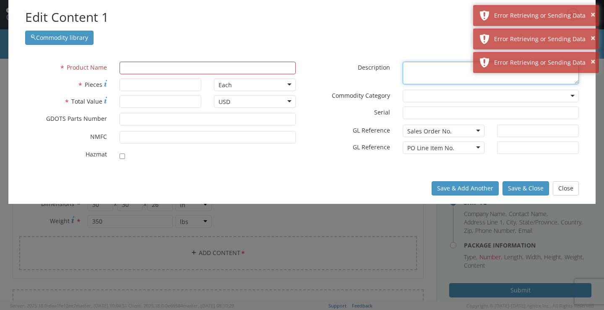
click at [415, 75] on textarea "* Description" at bounding box center [491, 73] width 176 height 23
paste textarea "MOD. ART. CHG. SYS. M232A2"
type textarea "MOD. ART. CHG. SYS. M232A2"
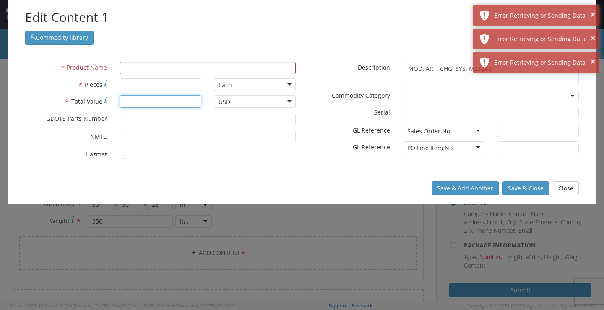
click at [163, 102] on input "* Total Value" at bounding box center [160, 101] width 82 height 13
type input "16000"
click at [161, 86] on input "* Pieces" at bounding box center [160, 84] width 82 height 13
type input "25000"
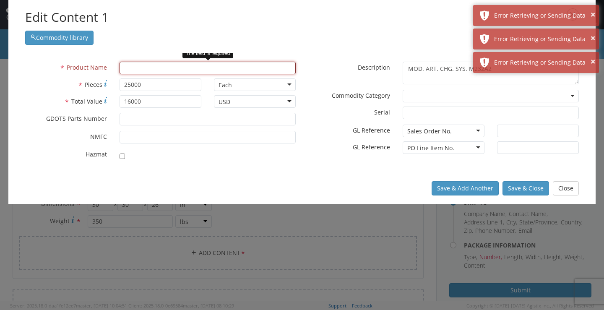
click at [212, 70] on input "text" at bounding box center [207, 68] width 176 height 13
type input "n"
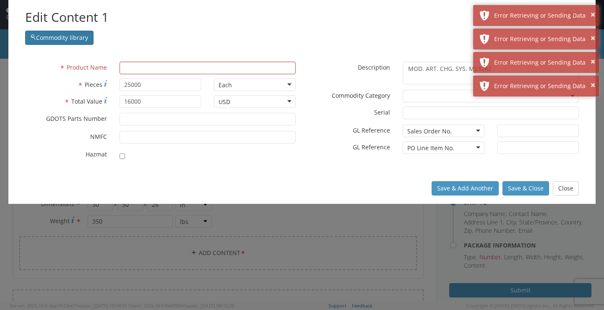
click at [49, 42] on button "Commodity library" at bounding box center [59, 38] width 68 height 14
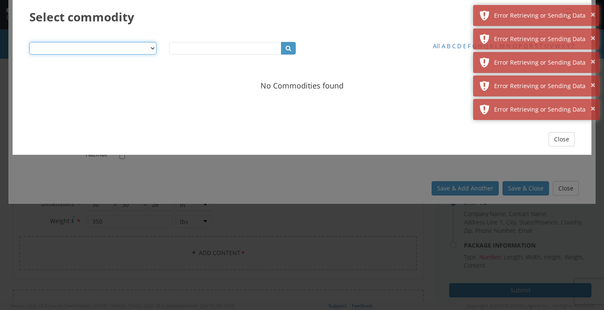
click at [150, 46] on select "Product Name Description SKU / Part No. Commodity Group Commodity Quantity Comm…" at bounding box center [92, 48] width 127 height 13
select select "string:sku"
click at [29, 42] on select "Product Name Description SKU / Part No. Commodity Group Commodity Quantity Comm…" at bounding box center [92, 48] width 127 height 13
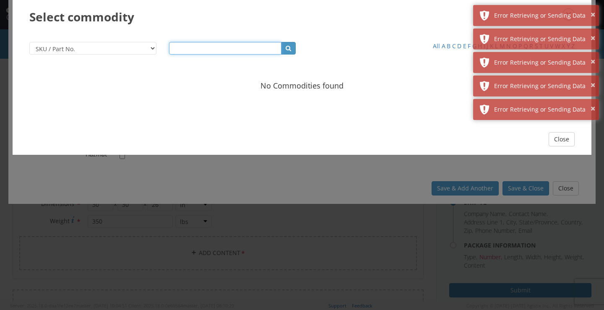
click at [203, 52] on input "text" at bounding box center [225, 48] width 113 height 13
type input "13005816-4"
click at [569, 140] on button "Close" at bounding box center [561, 139] width 26 height 14
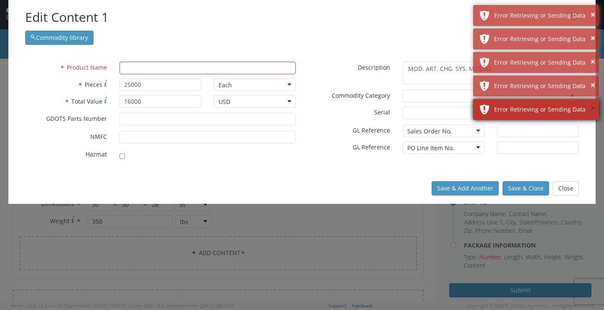
click at [592, 108] on button "×" at bounding box center [592, 109] width 5 height 12
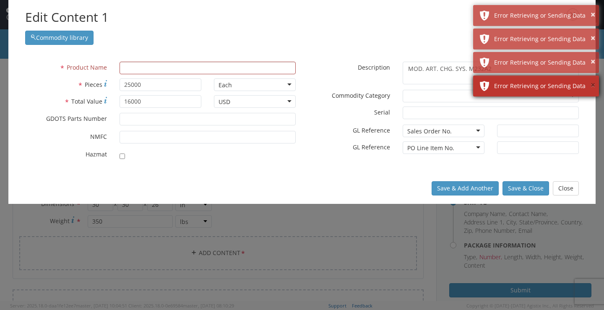
click at [593, 88] on button "×" at bounding box center [592, 85] width 5 height 12
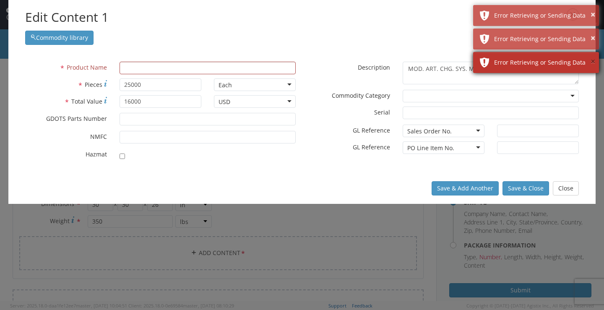
click at [593, 62] on button "×" at bounding box center [592, 62] width 5 height 12
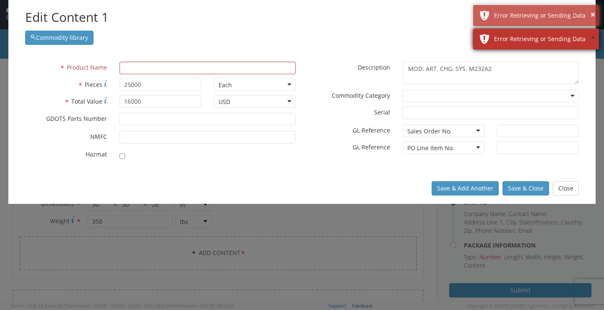
click at [590, 39] on button "×" at bounding box center [592, 38] width 5 height 12
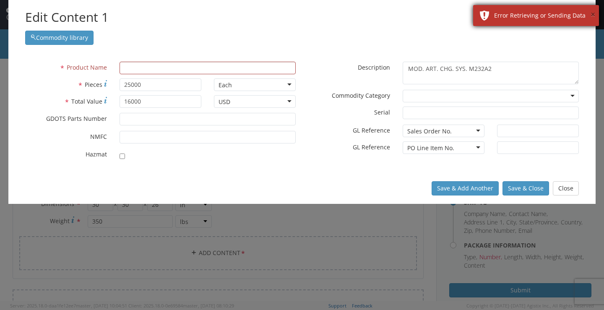
click at [592, 17] on button "×" at bounding box center [592, 15] width 5 height 12
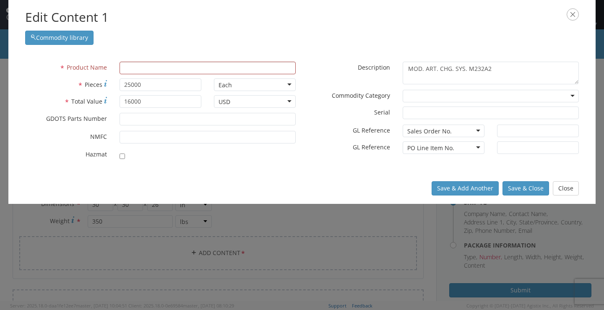
click at [221, 60] on div "* Product Name * Pieces 25000 Each Each Bag Blister Pack Bottle Capsule Carton …" at bounding box center [301, 112] width 587 height 119
click at [216, 66] on input "text" at bounding box center [207, 68] width 176 height 13
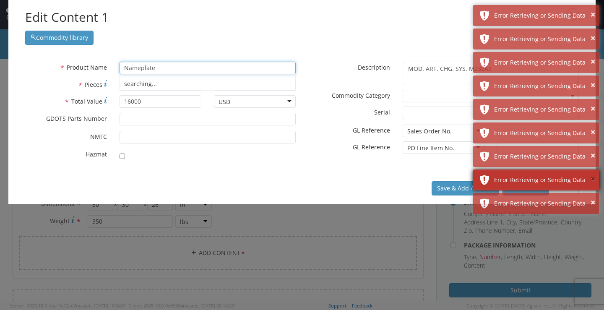
type input "Nameplate"
click at [594, 179] on button "×" at bounding box center [592, 179] width 5 height 12
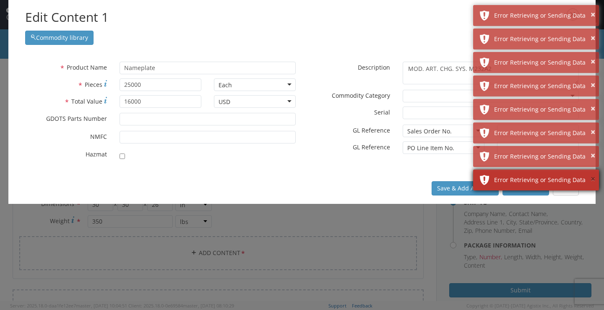
click at [593, 179] on button "×" at bounding box center [592, 179] width 5 height 12
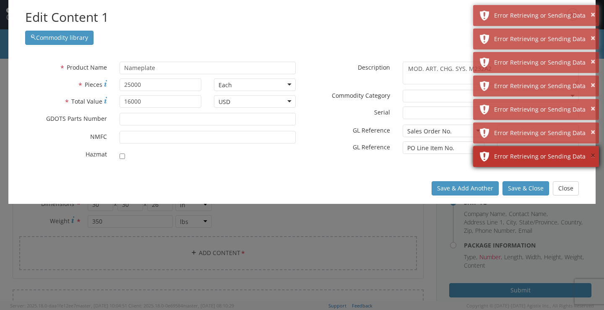
click at [591, 154] on button "×" at bounding box center [592, 156] width 5 height 12
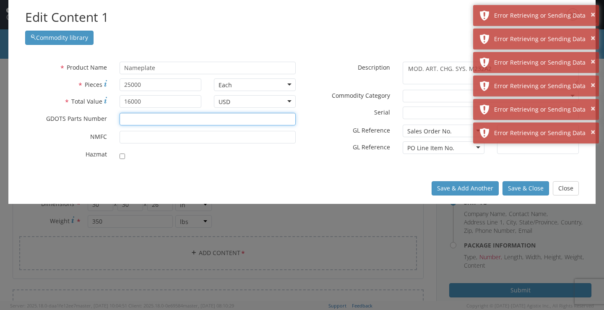
click at [150, 121] on input "* GDOTS Parts Number" at bounding box center [207, 119] width 176 height 13
paste input "13005816-4"
type input "13005816-4"
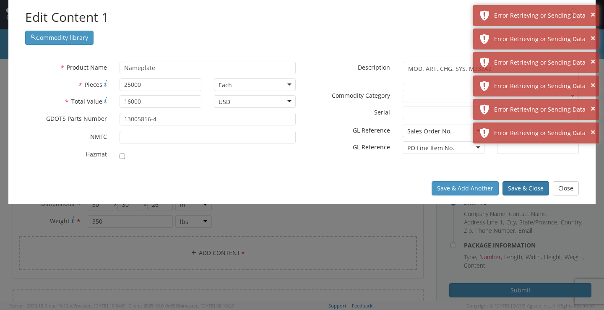
click at [516, 191] on button "Save & Close" at bounding box center [525, 188] width 47 height 14
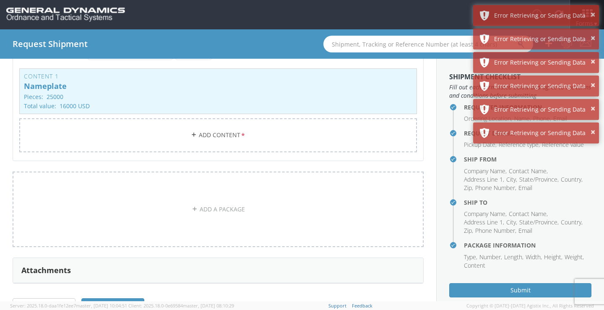
scroll to position [194, 0]
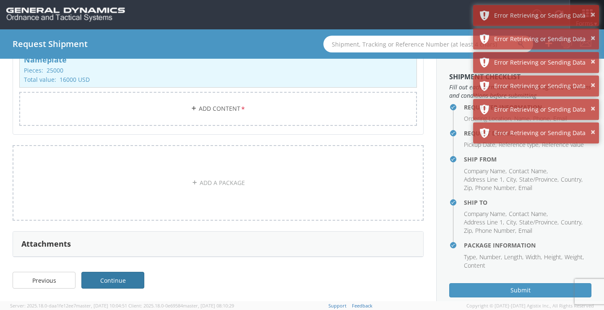
click at [111, 280] on link "Continue" at bounding box center [112, 280] width 63 height 17
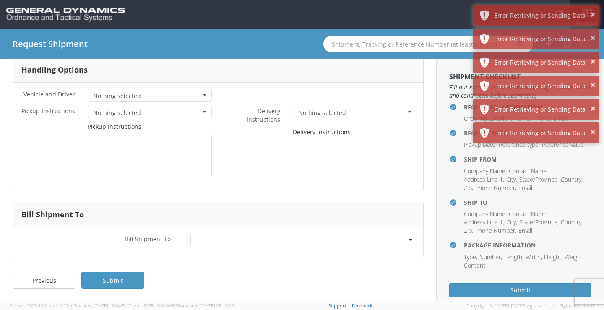
scroll to position [41, 0]
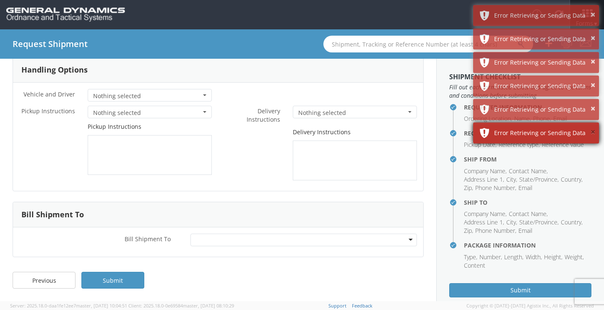
click at [592, 131] on button "×" at bounding box center [592, 132] width 5 height 12
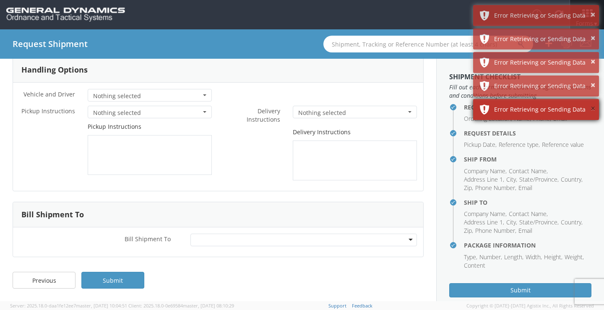
click at [593, 110] on button "×" at bounding box center [592, 109] width 5 height 12
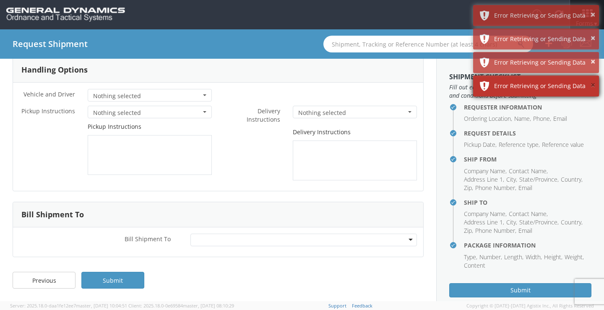
click at [592, 87] on button "×" at bounding box center [592, 85] width 5 height 12
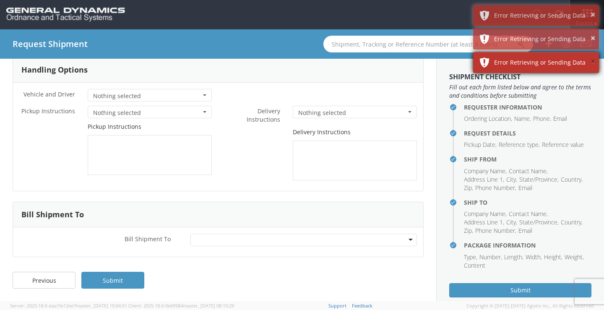
click at [592, 61] on button "×" at bounding box center [592, 62] width 5 height 12
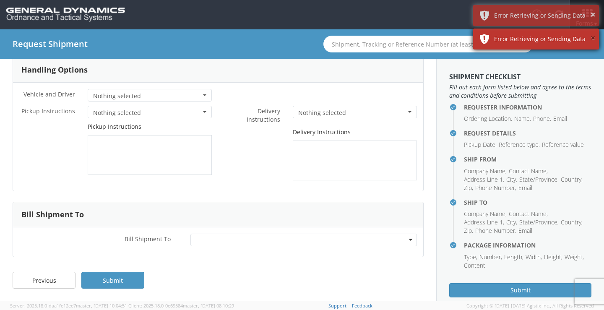
click at [591, 41] on button "×" at bounding box center [592, 38] width 5 height 12
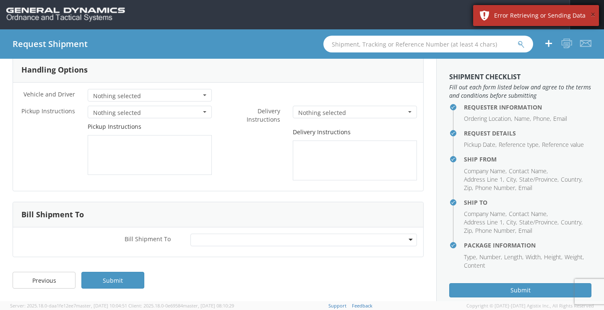
click at [590, 15] on button "×" at bounding box center [592, 15] width 5 height 12
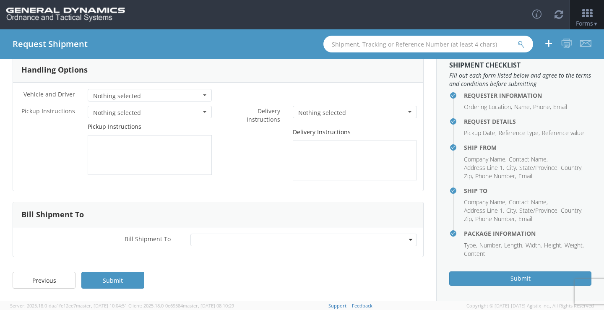
scroll to position [21, 0]
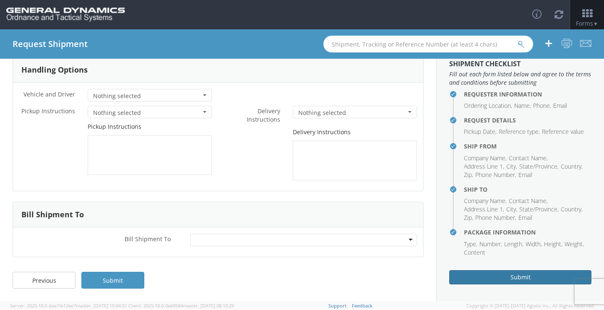
click at [515, 275] on button "Submit" at bounding box center [520, 277] width 142 height 14
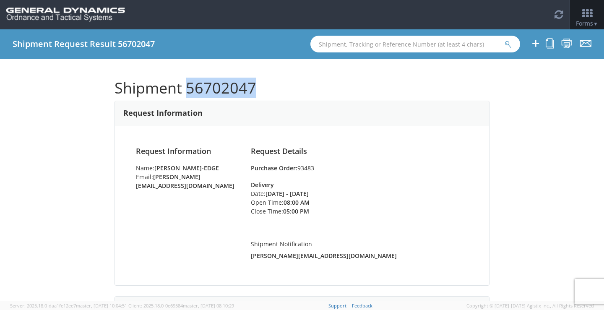
drag, startPoint x: 251, startPoint y: 89, endPoint x: 186, endPoint y: 86, distance: 64.7
click at [186, 86] on h1 "Shipment 56702047" at bounding box center [301, 88] width 375 height 17
copy h1 "56702047"
